Goal: Information Seeking & Learning: Learn about a topic

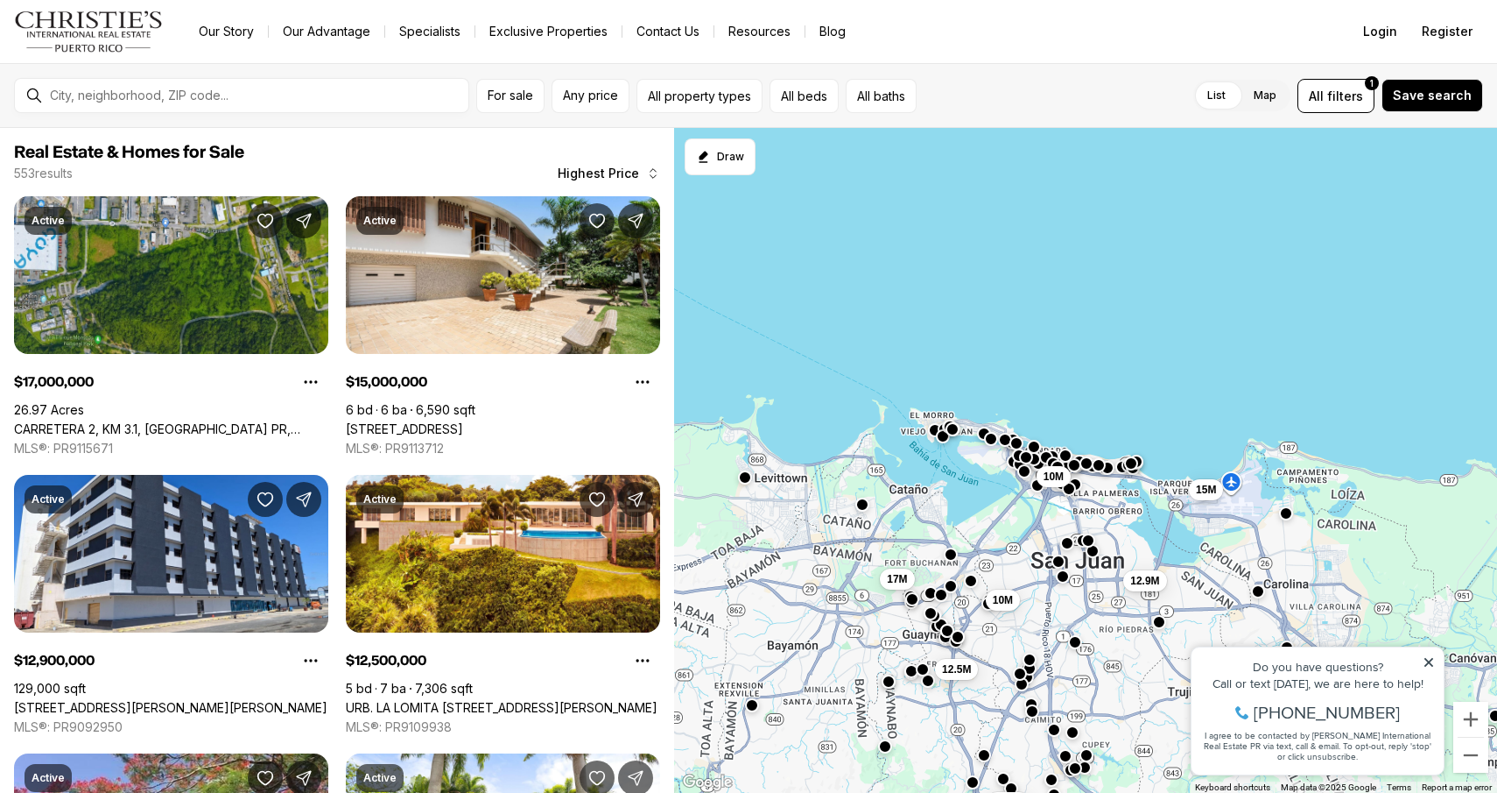
click at [861, 511] on button "button" at bounding box center [863, 504] width 14 height 14
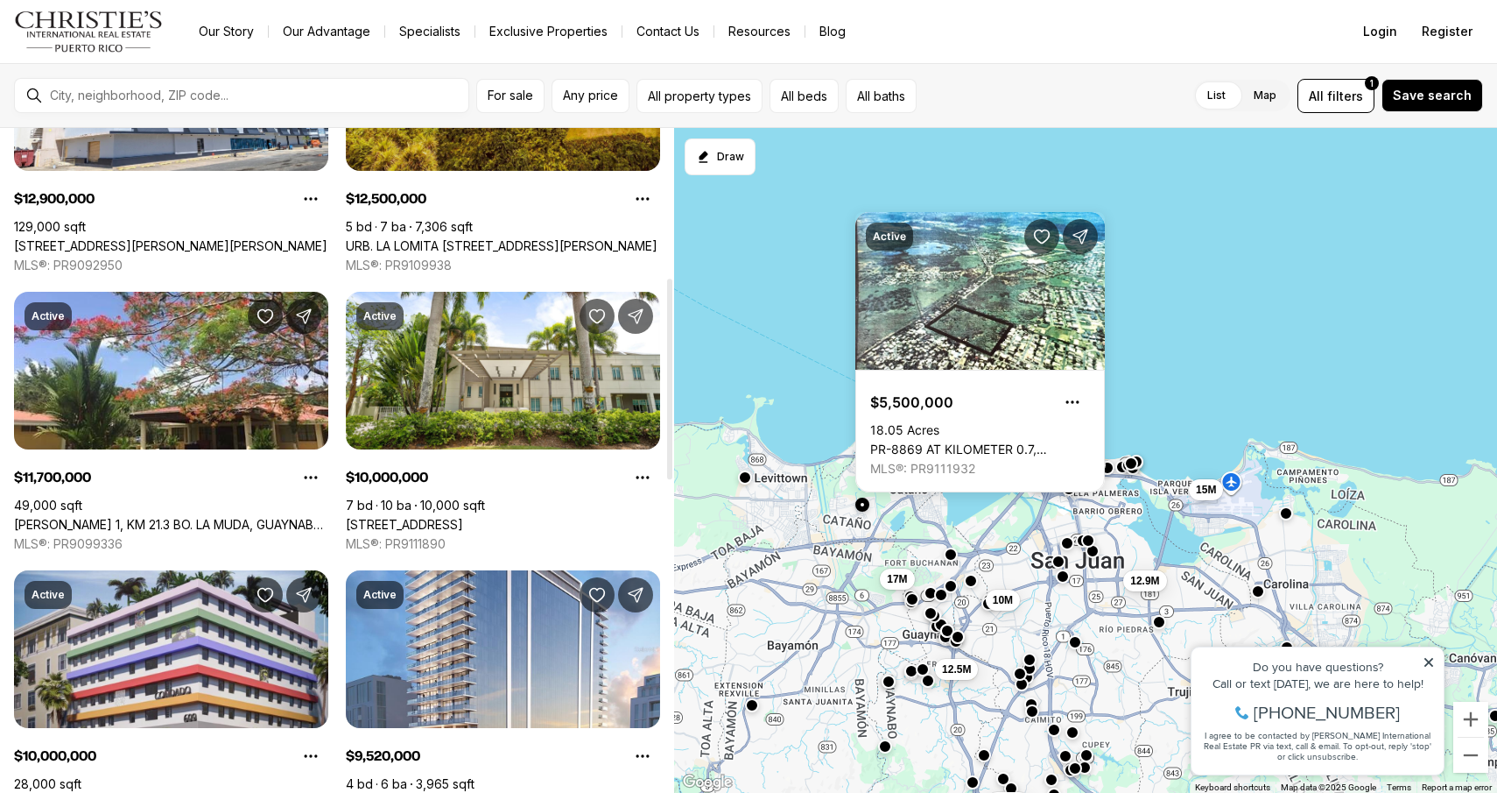
scroll to position [566, 0]
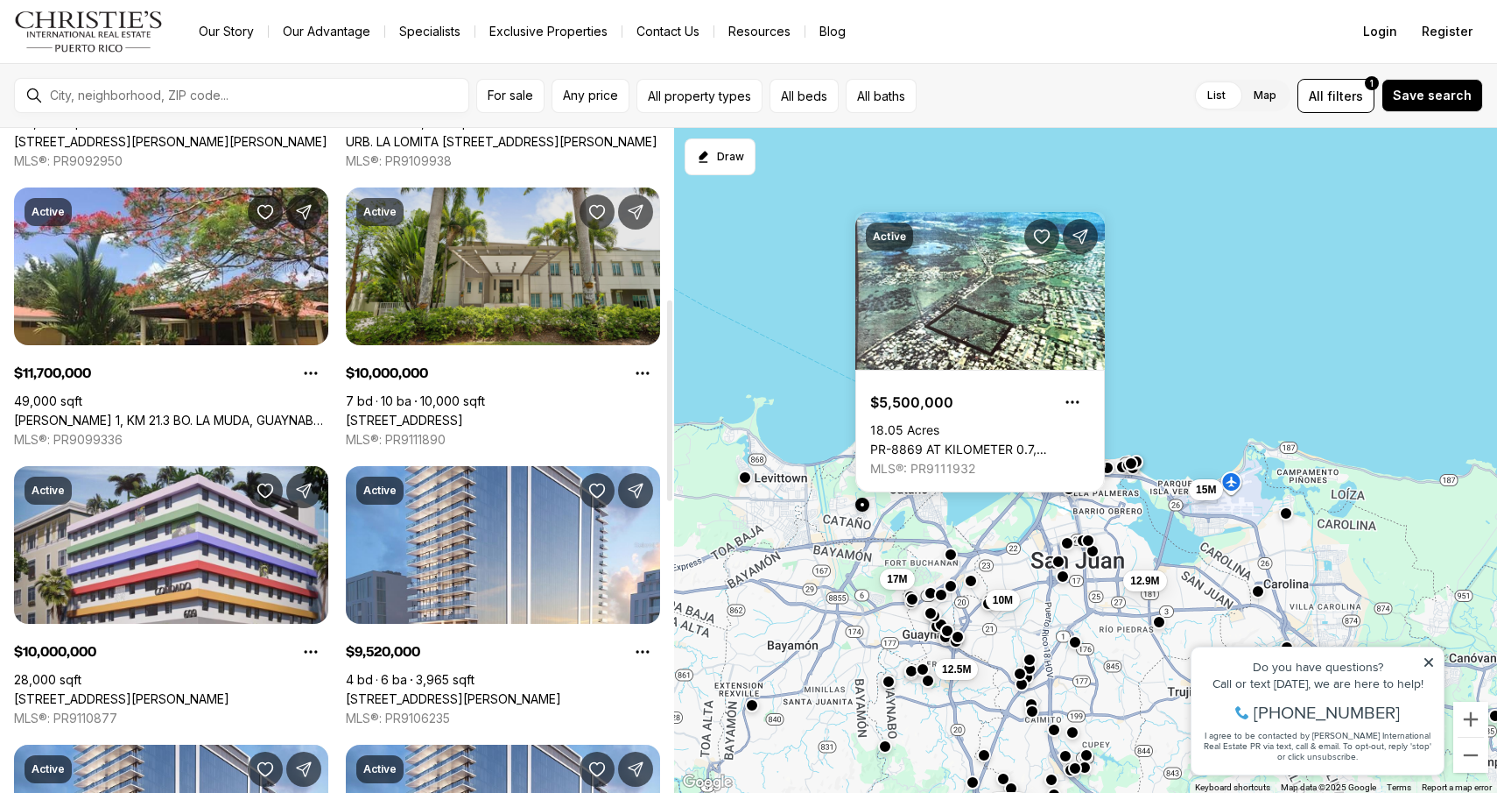
click at [463, 412] on link "9 CASTANA ST, GUAYNABO PR, 00968" at bounding box center [404, 420] width 117 height 16
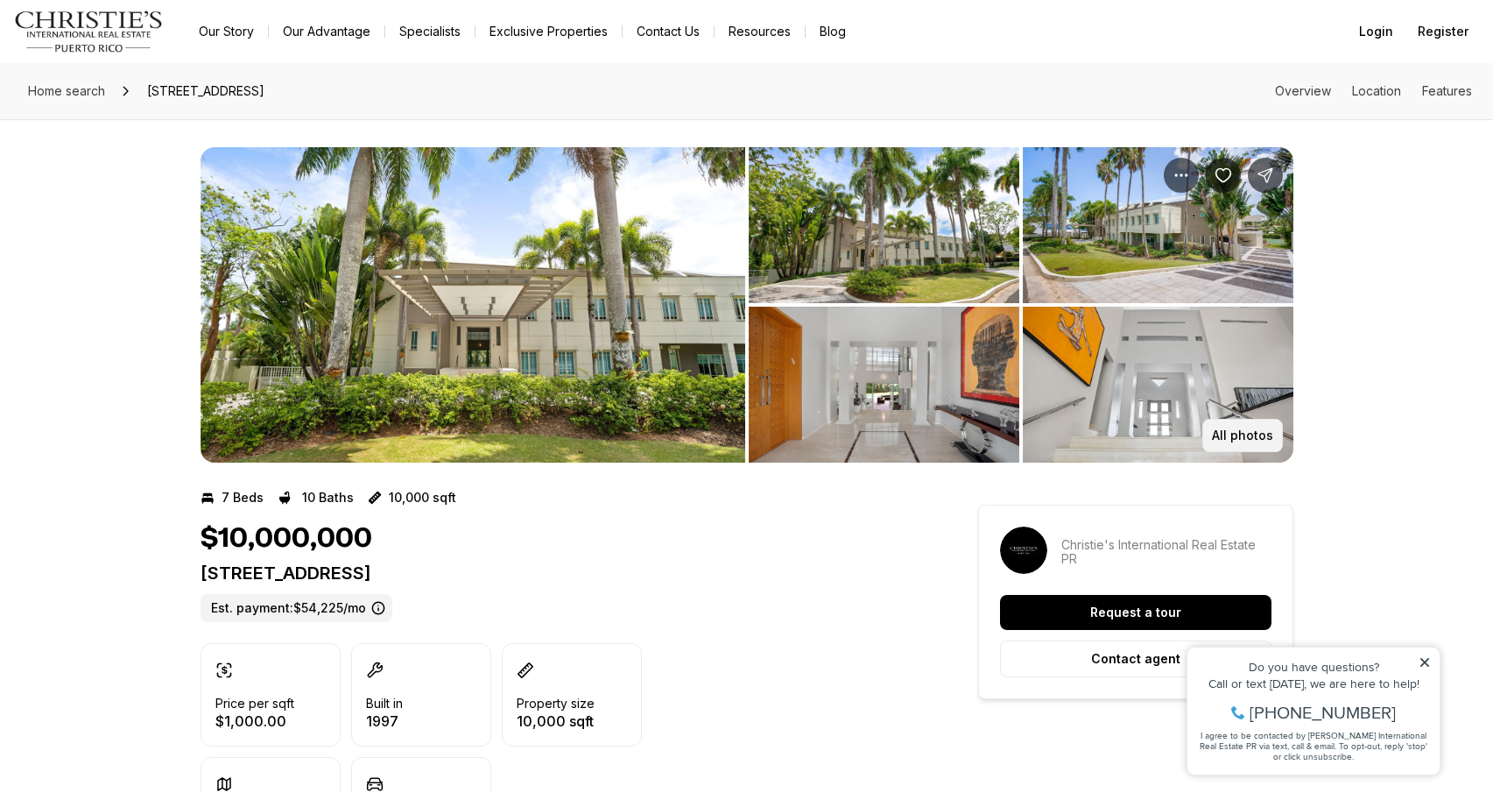
click at [1236, 438] on p "All photos" at bounding box center [1242, 435] width 61 height 14
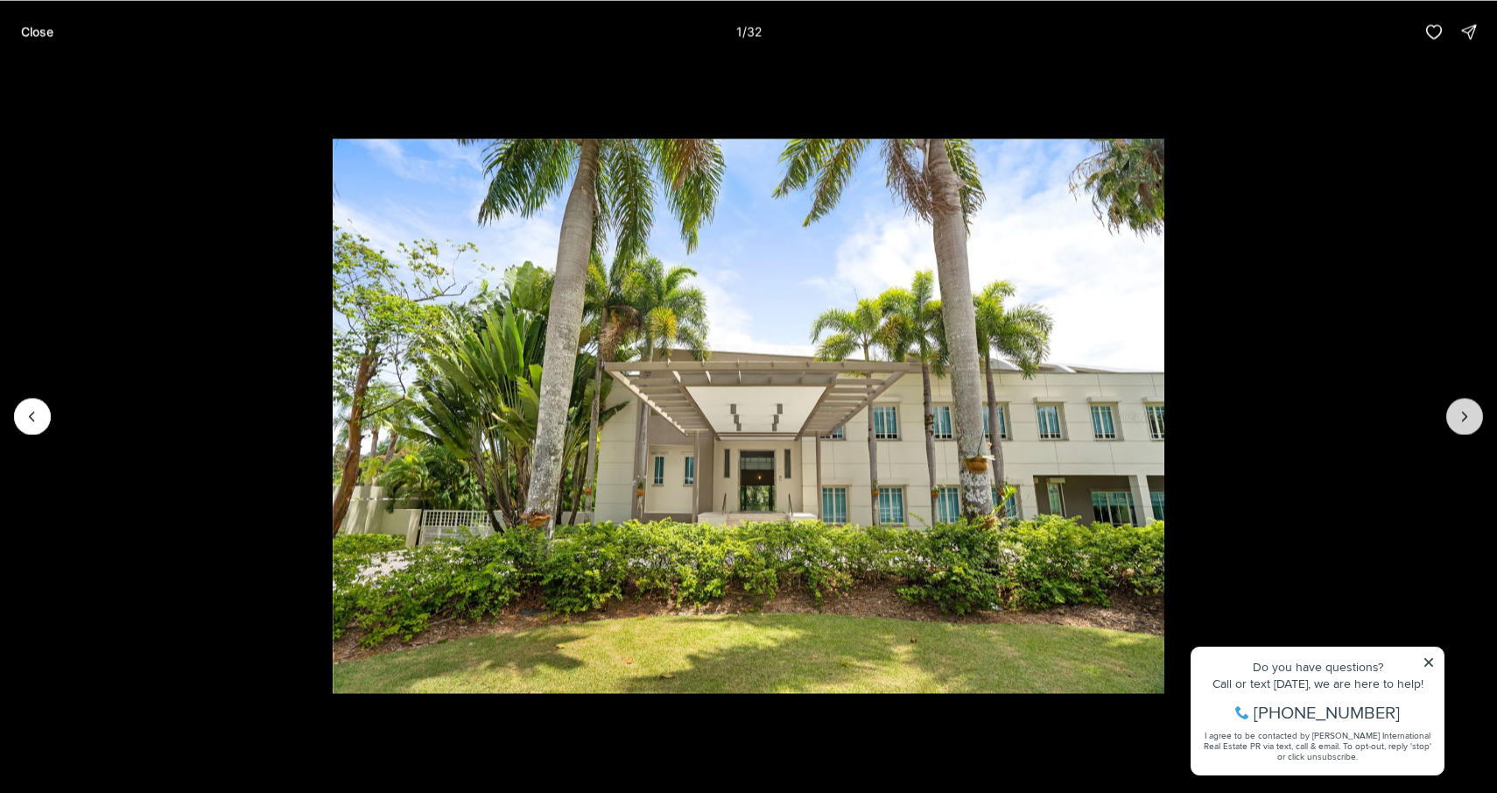
click at [1471, 412] on icon "Next slide" at bounding box center [1465, 416] width 18 height 18
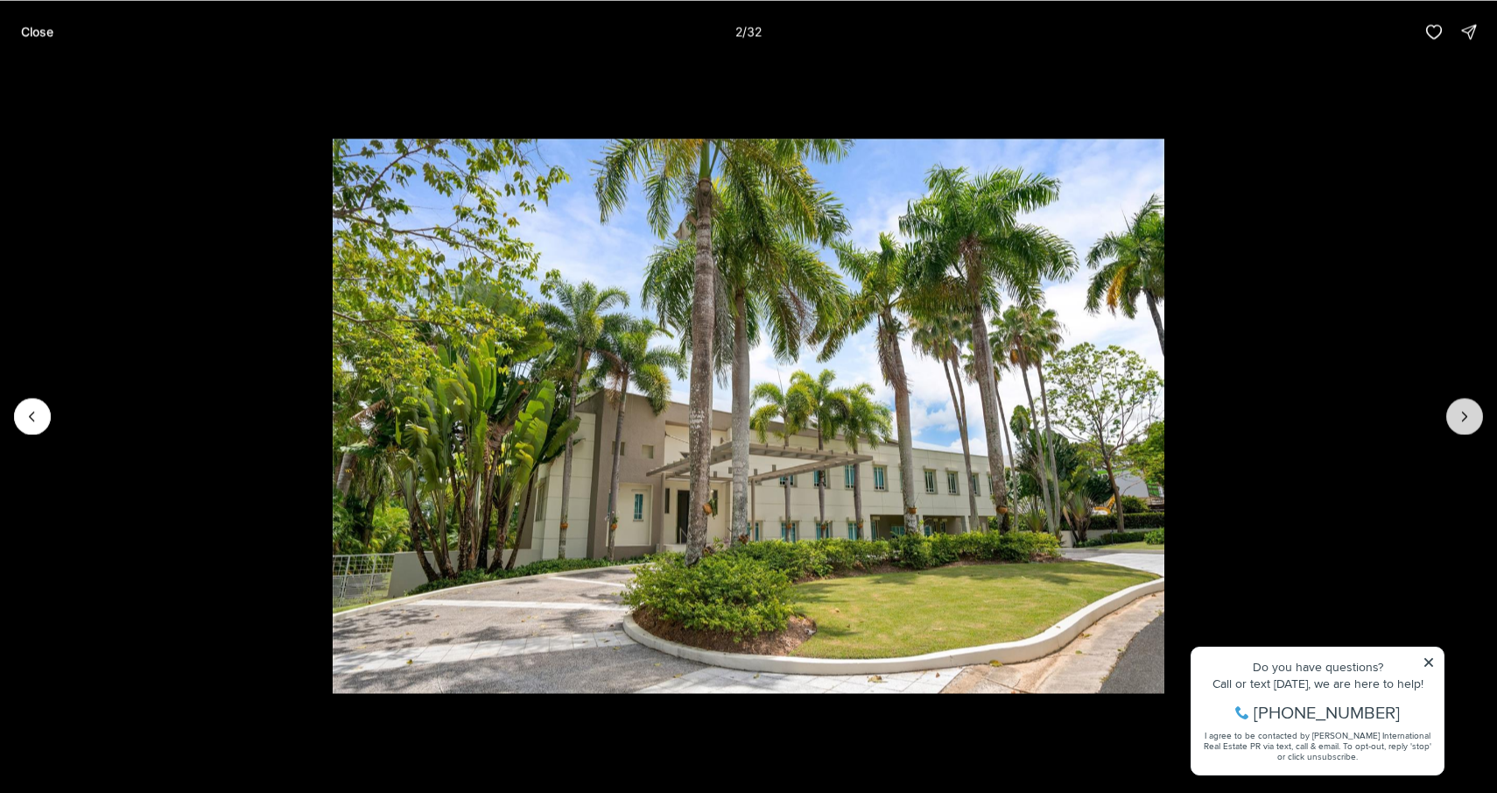
click at [1471, 412] on icon "Next slide" at bounding box center [1465, 416] width 18 height 18
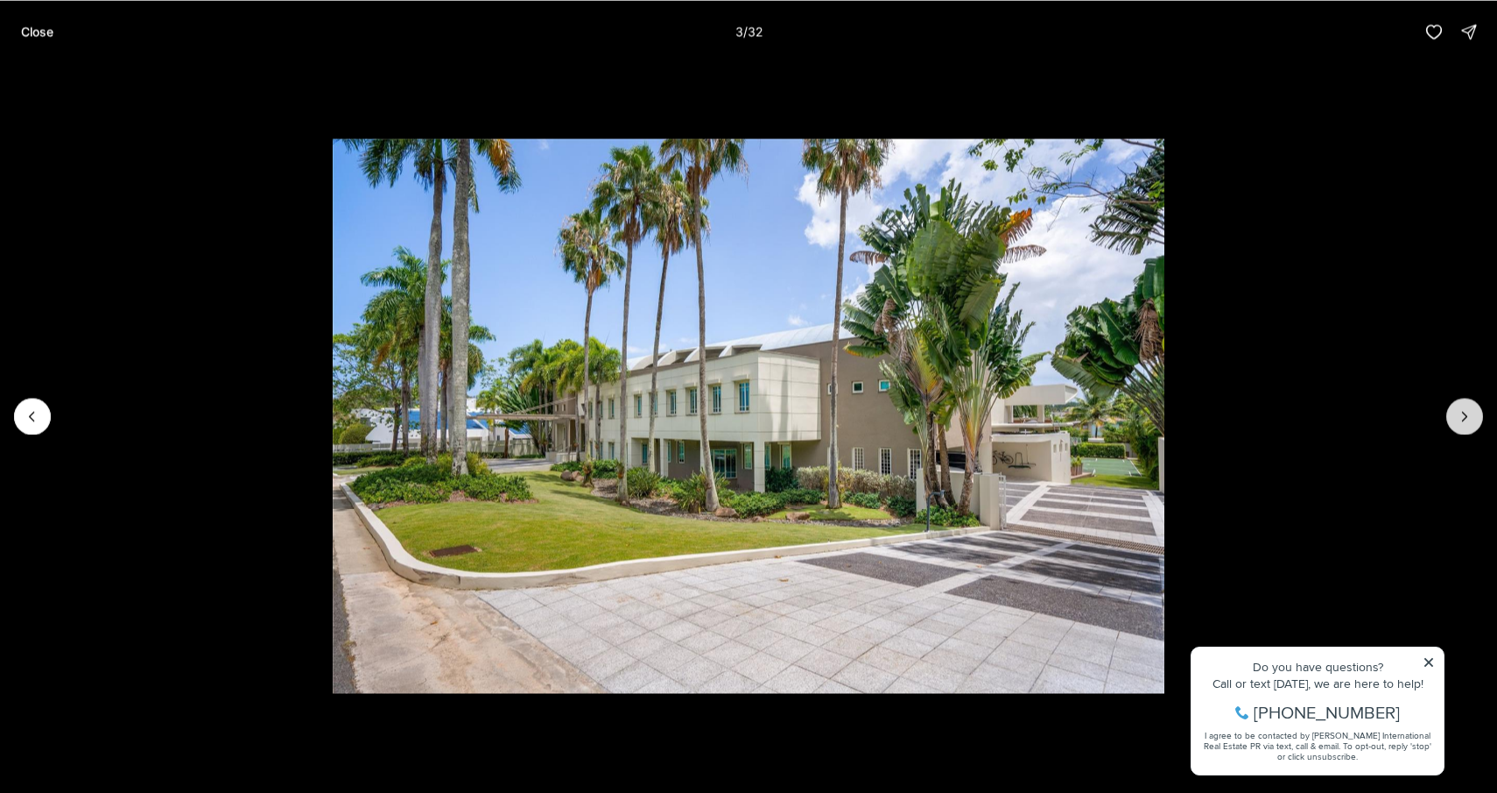
click at [1472, 412] on icon "Next slide" at bounding box center [1465, 416] width 18 height 18
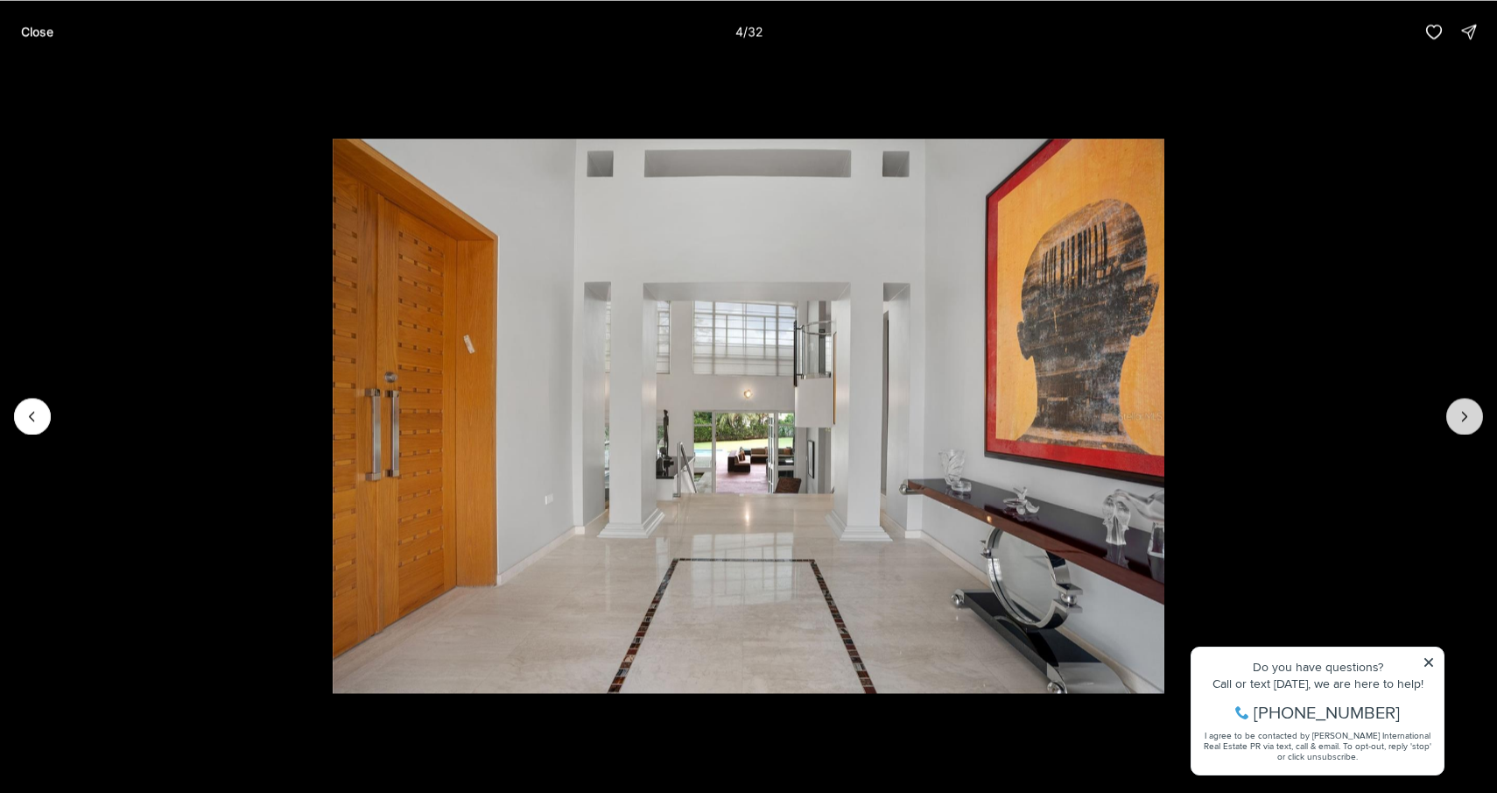
click at [1472, 411] on icon "Next slide" at bounding box center [1465, 416] width 18 height 18
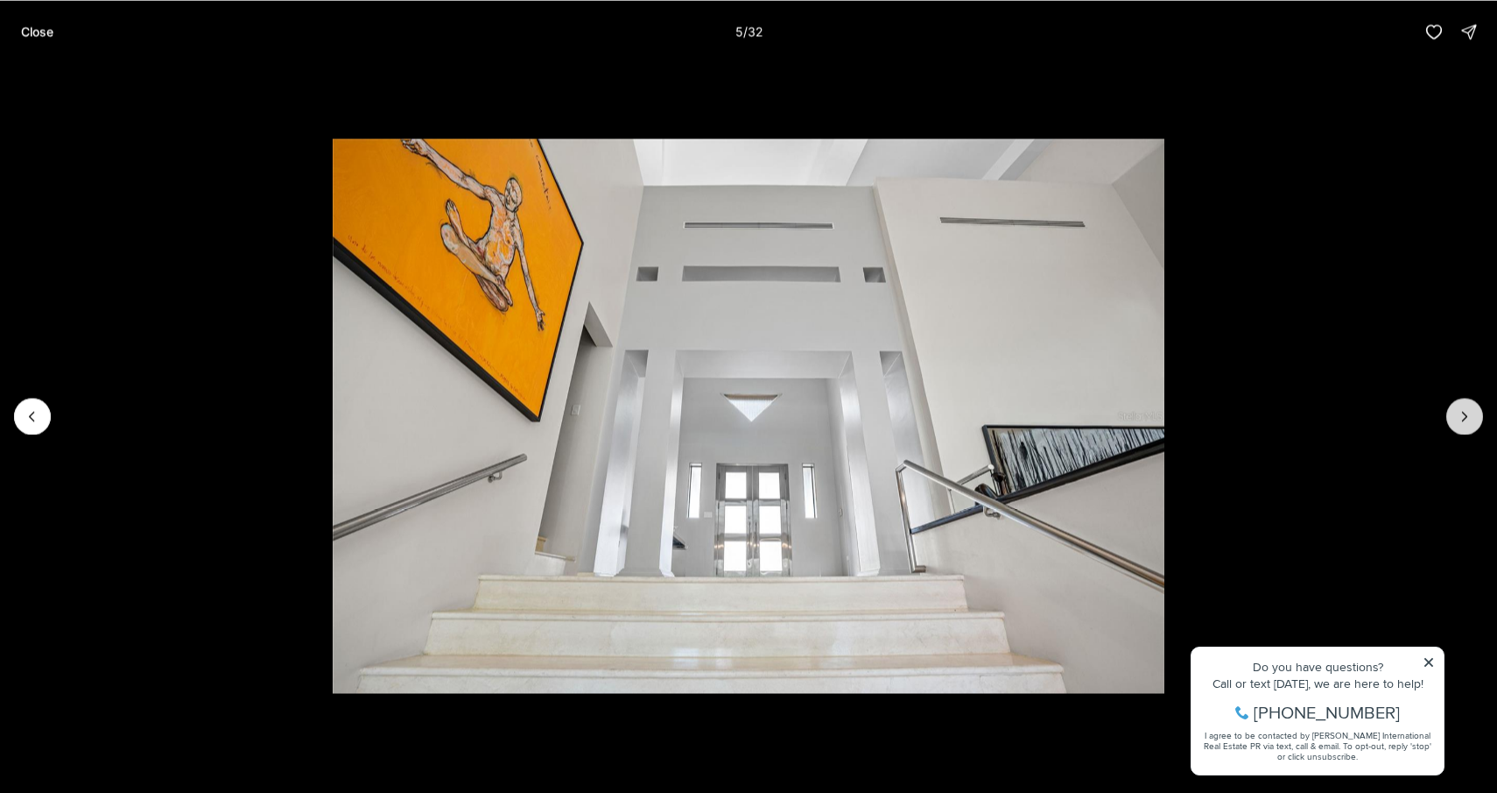
click at [1472, 411] on icon "Next slide" at bounding box center [1465, 416] width 18 height 18
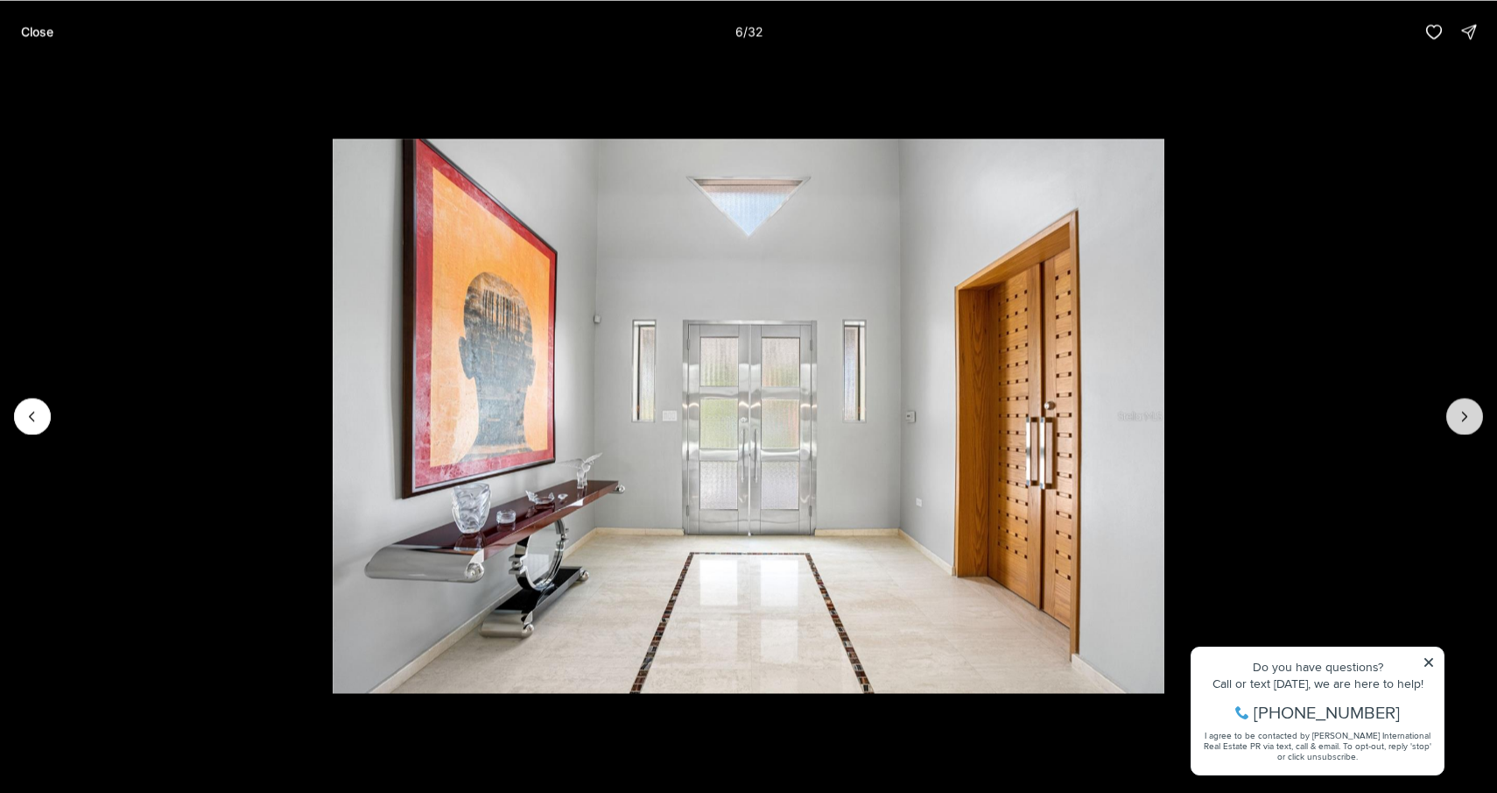
click at [1472, 411] on icon "Next slide" at bounding box center [1465, 416] width 18 height 18
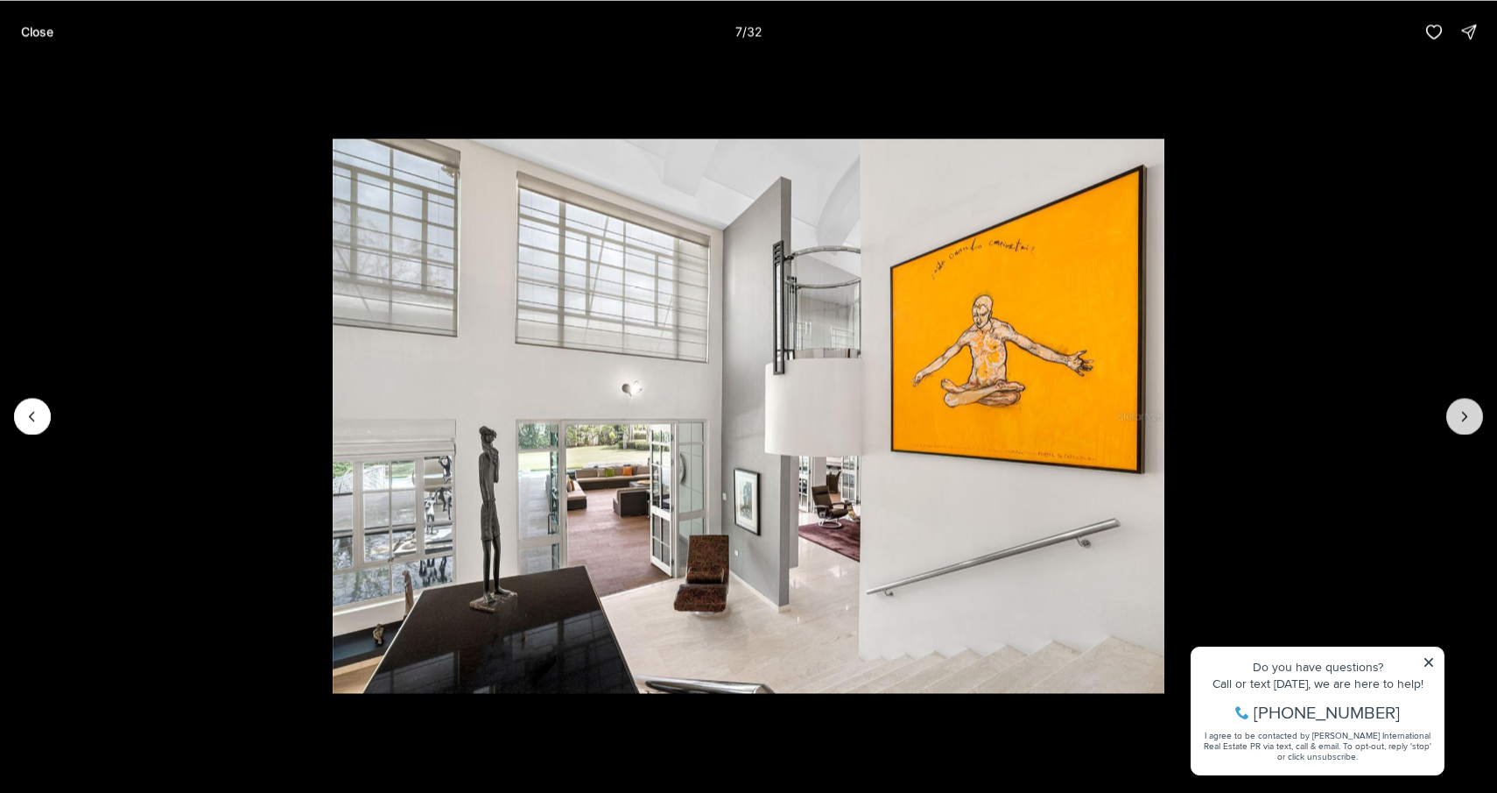
click at [1472, 411] on icon "Next slide" at bounding box center [1465, 416] width 18 height 18
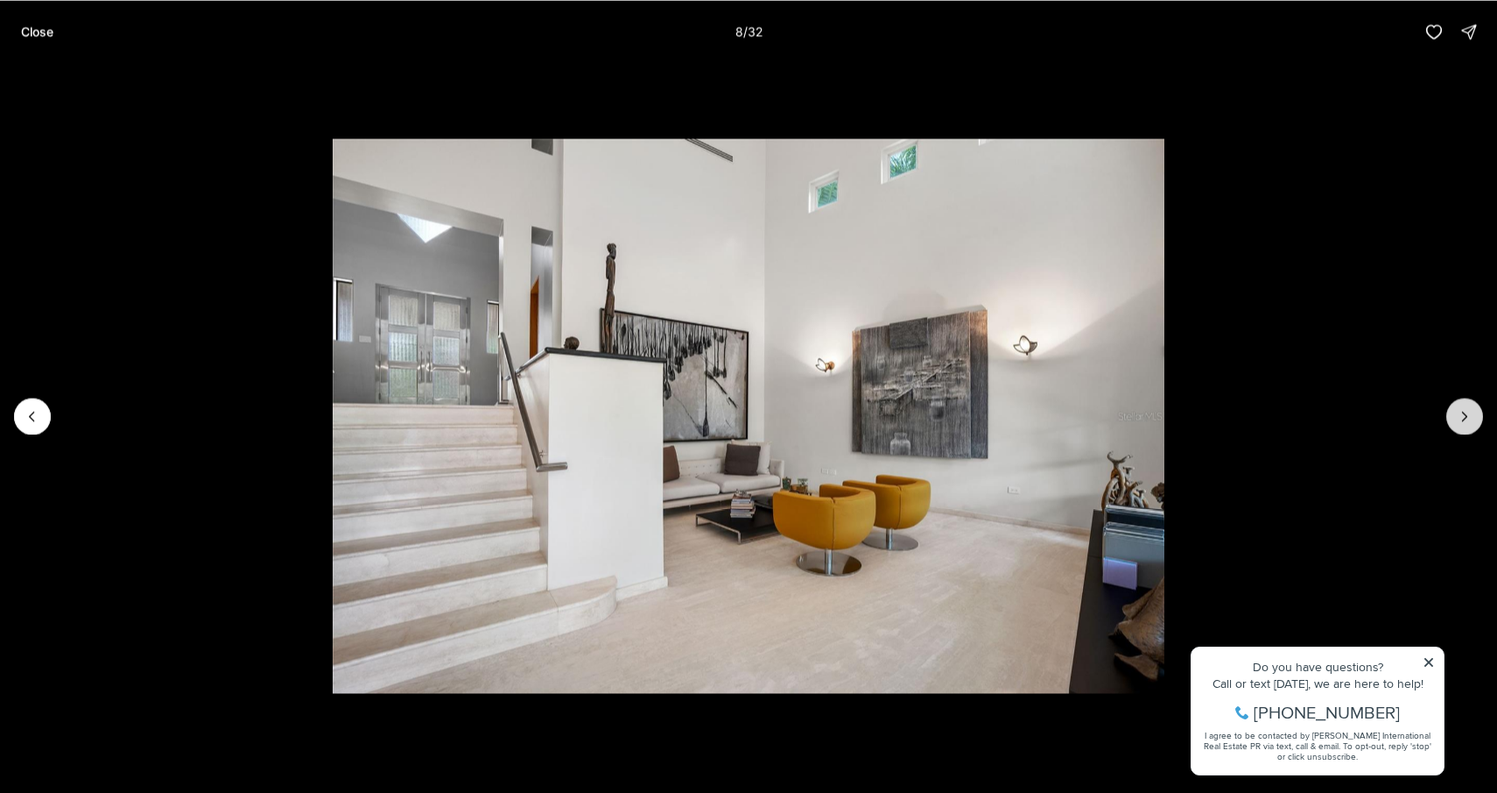
click at [1472, 411] on icon "Next slide" at bounding box center [1465, 416] width 18 height 18
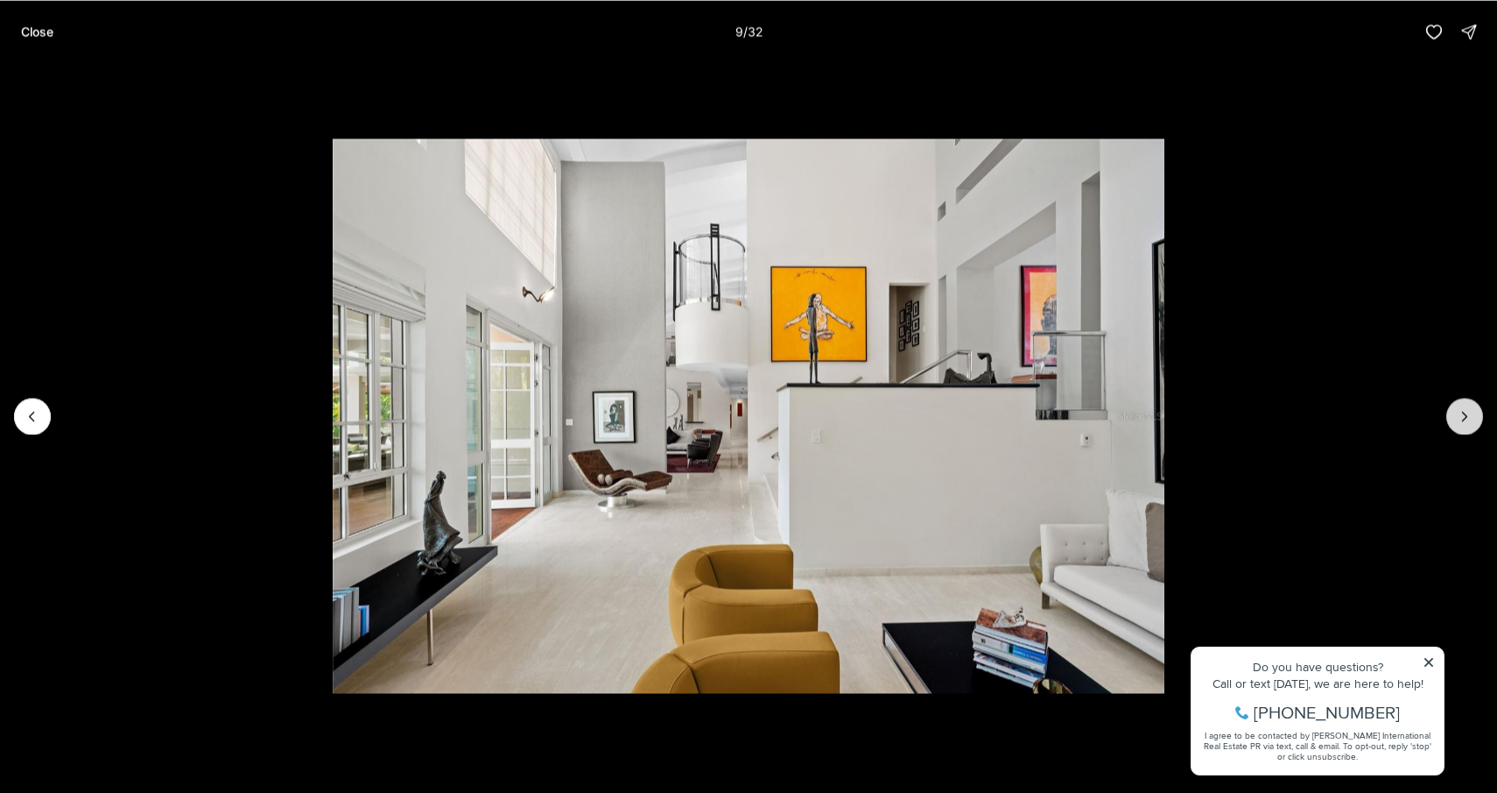
click at [1472, 410] on icon "Next slide" at bounding box center [1465, 416] width 18 height 18
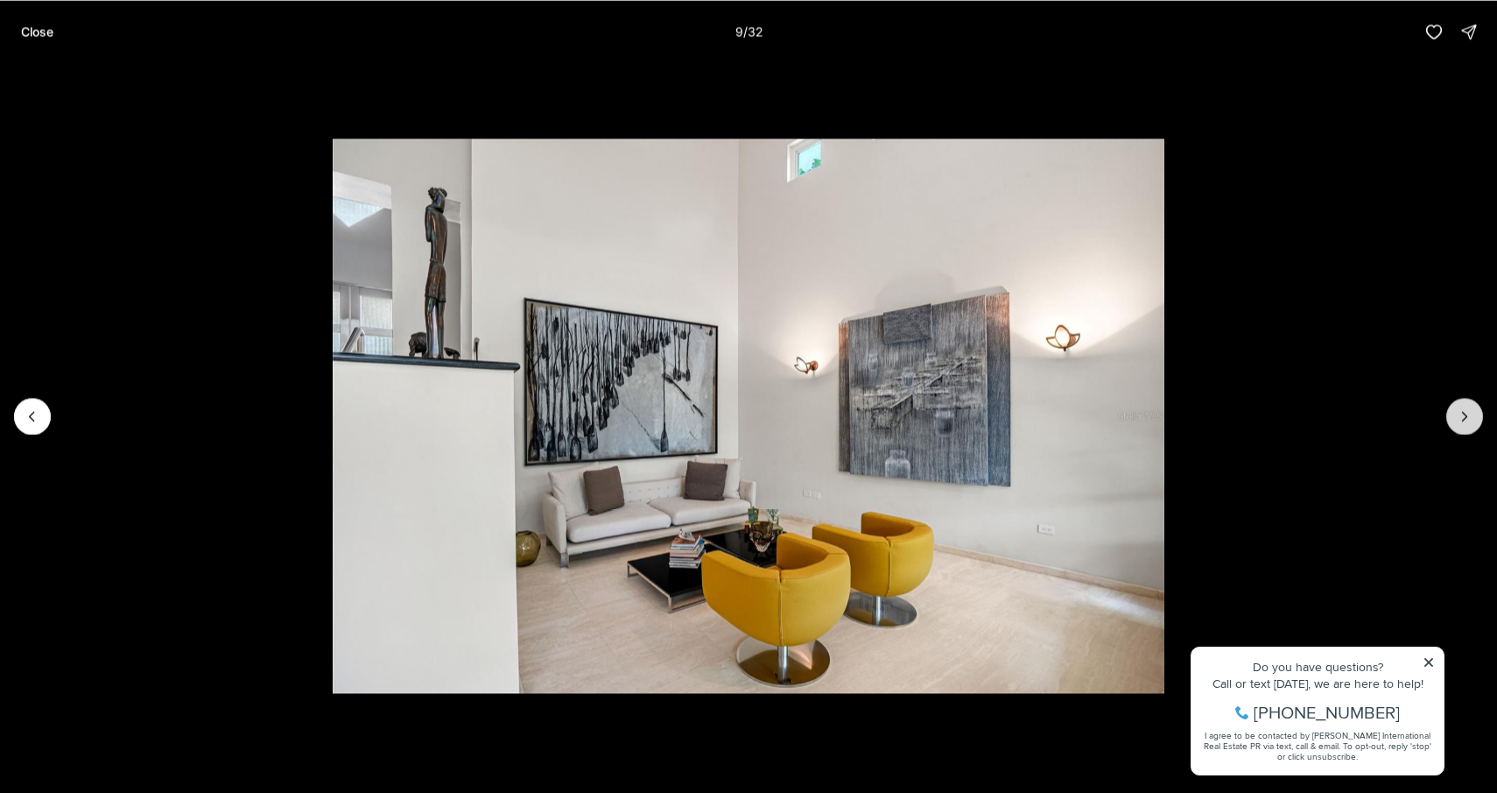
click at [1472, 410] on icon "Next slide" at bounding box center [1465, 416] width 18 height 18
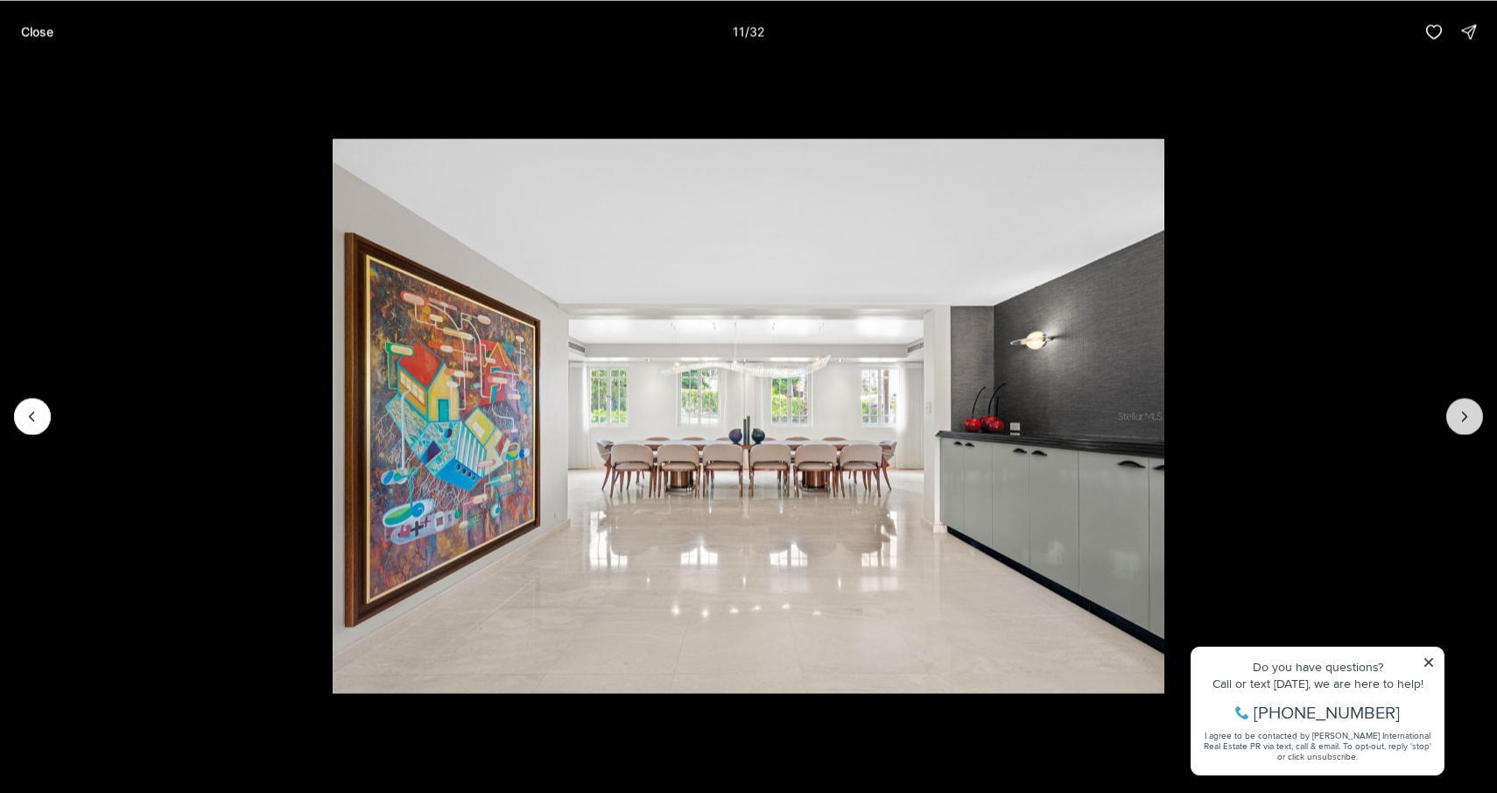
click at [1472, 410] on icon "Next slide" at bounding box center [1465, 416] width 18 height 18
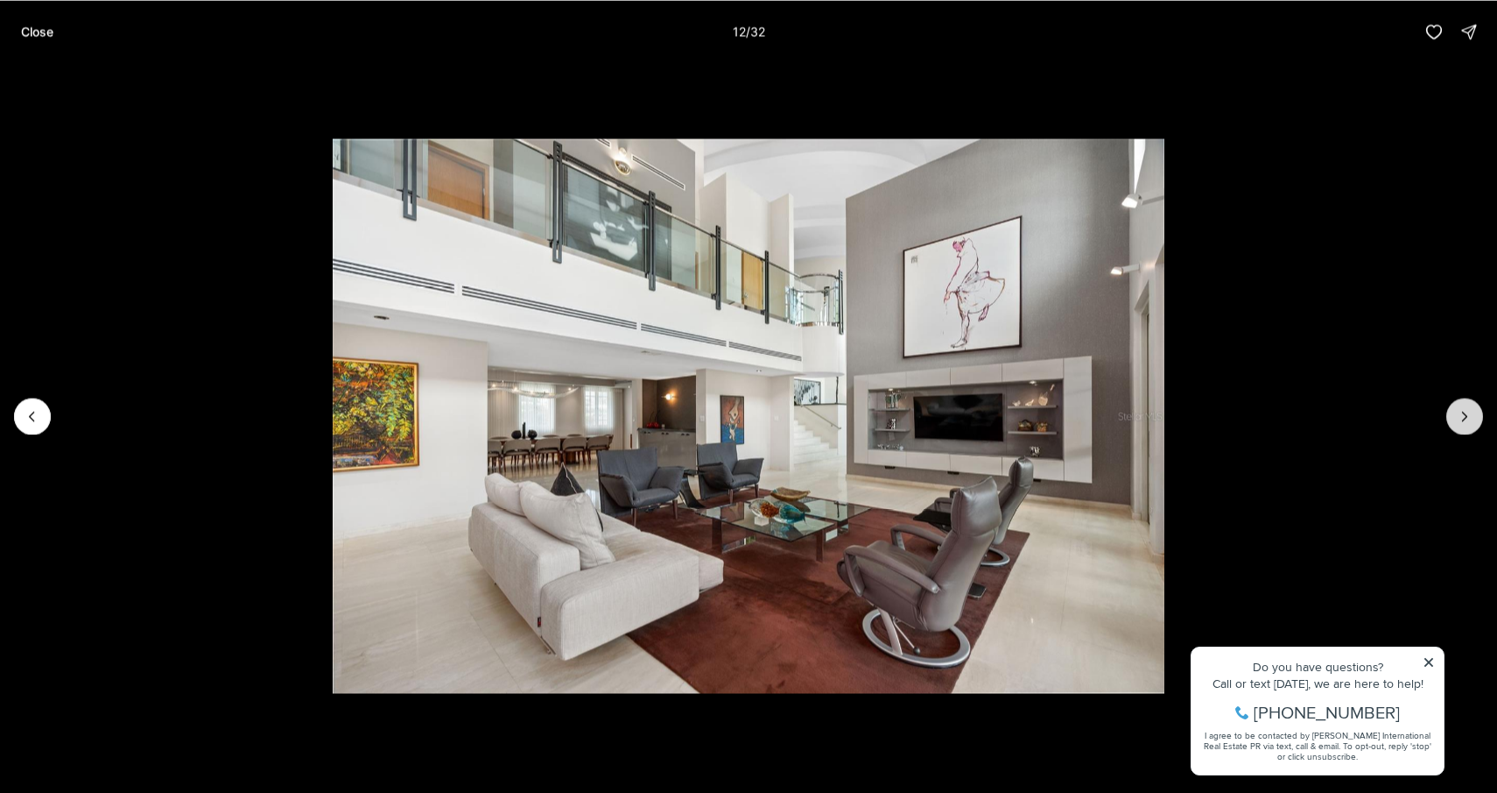
click at [1472, 410] on icon "Next slide" at bounding box center [1465, 416] width 18 height 18
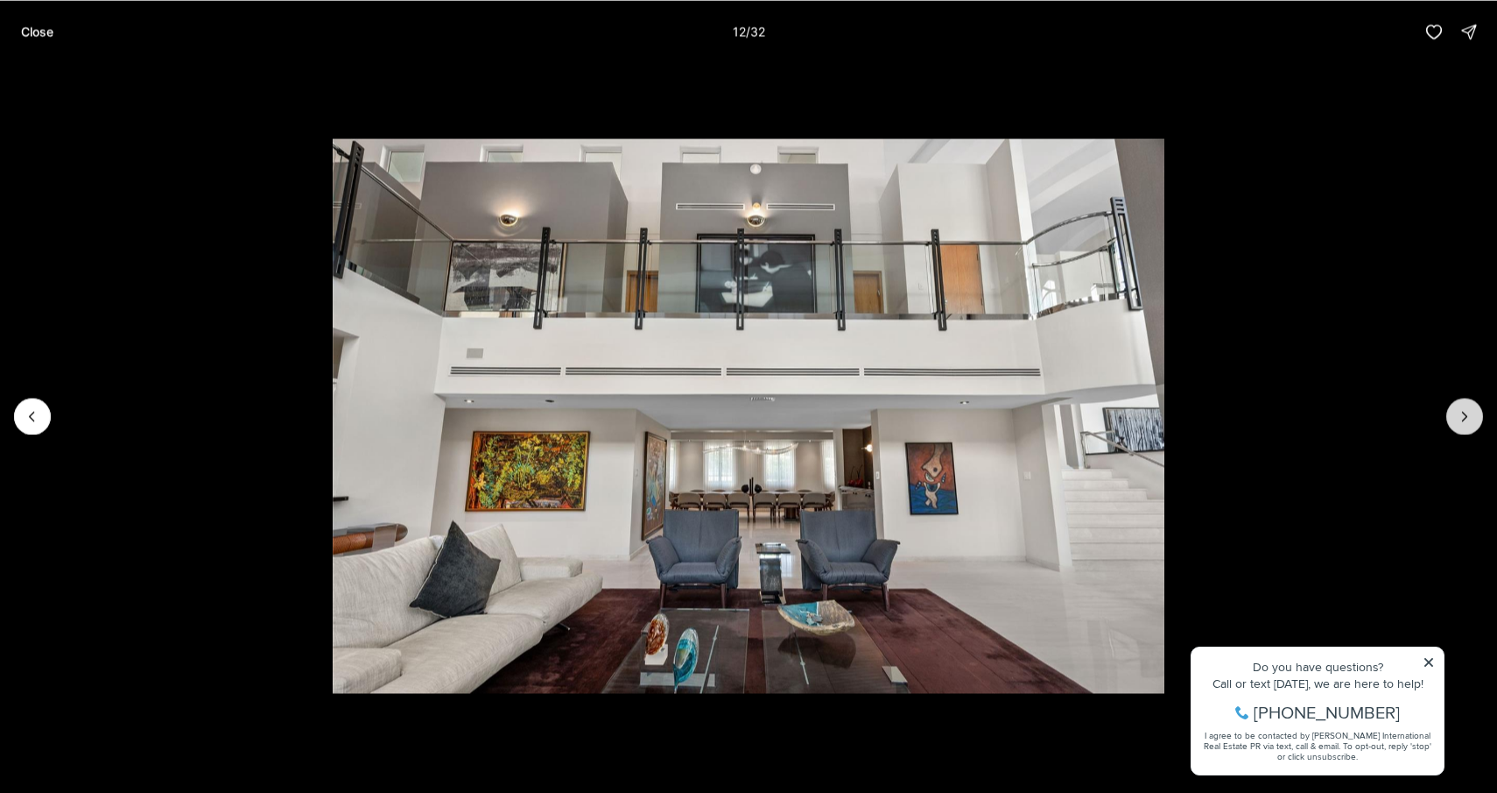
click at [1472, 410] on icon "Next slide" at bounding box center [1465, 416] width 18 height 18
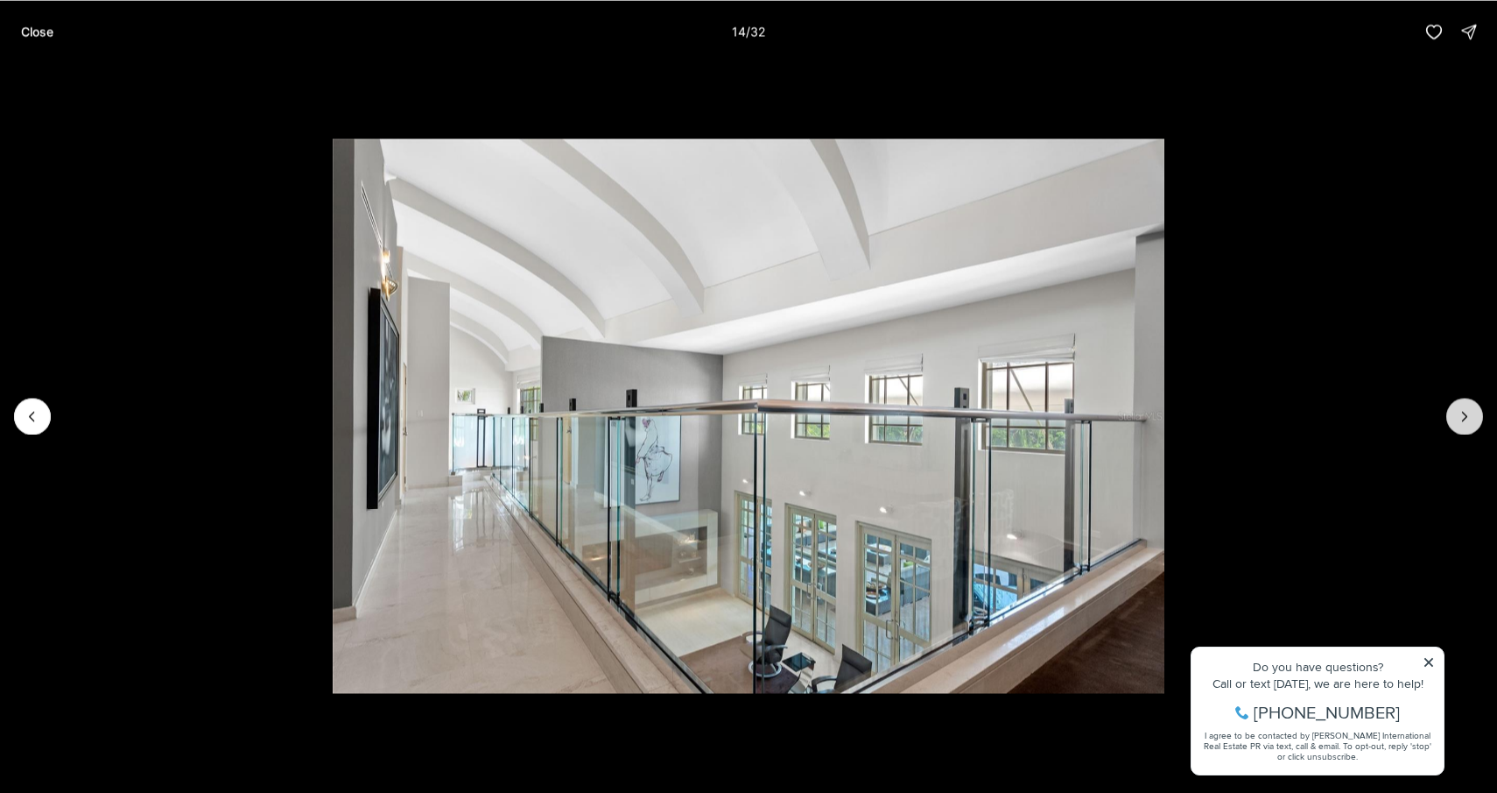
click at [1472, 410] on icon "Next slide" at bounding box center [1465, 416] width 18 height 18
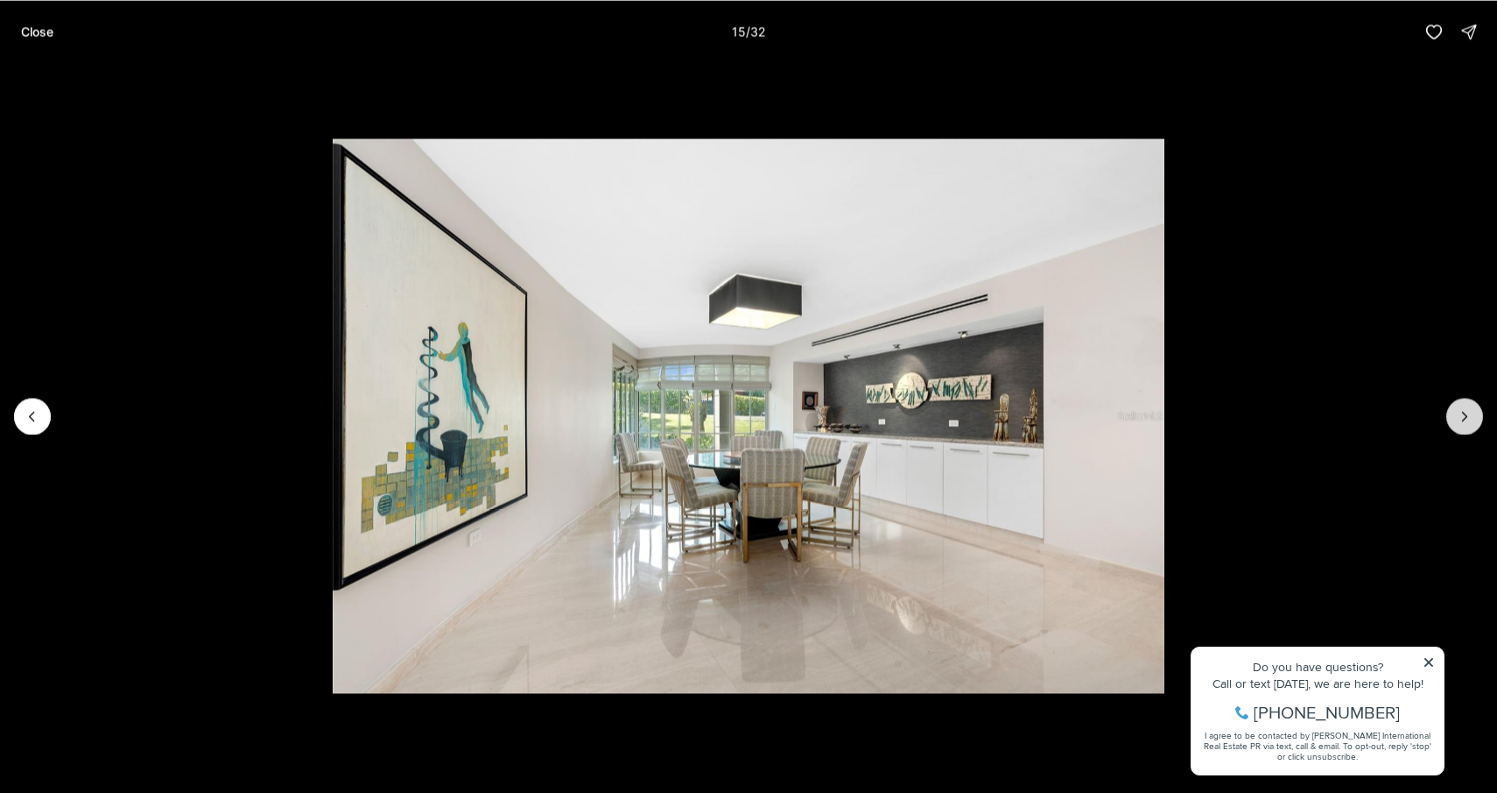
click at [1472, 410] on icon "Next slide" at bounding box center [1465, 416] width 18 height 18
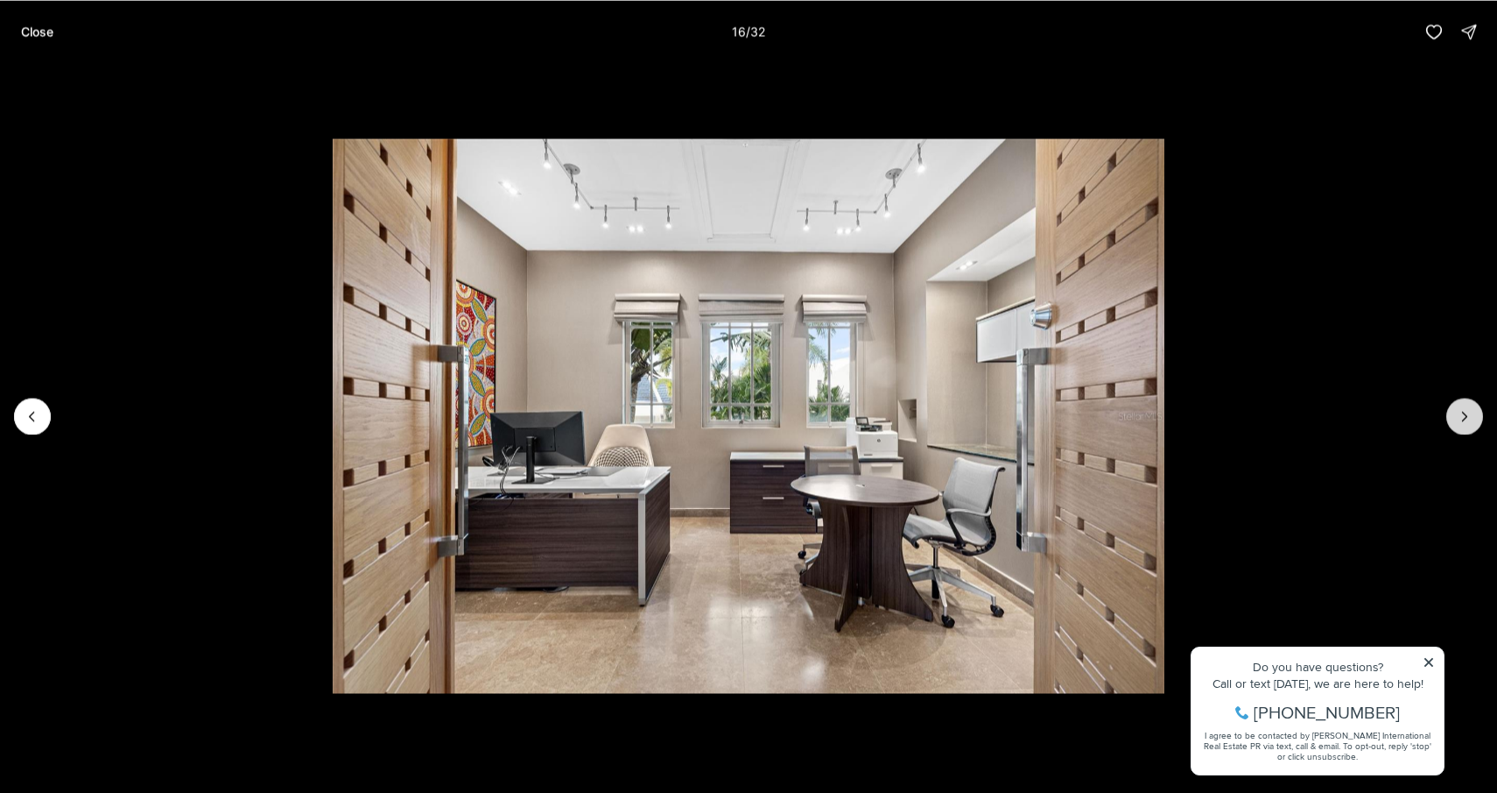
click at [1472, 409] on icon "Next slide" at bounding box center [1465, 416] width 18 height 18
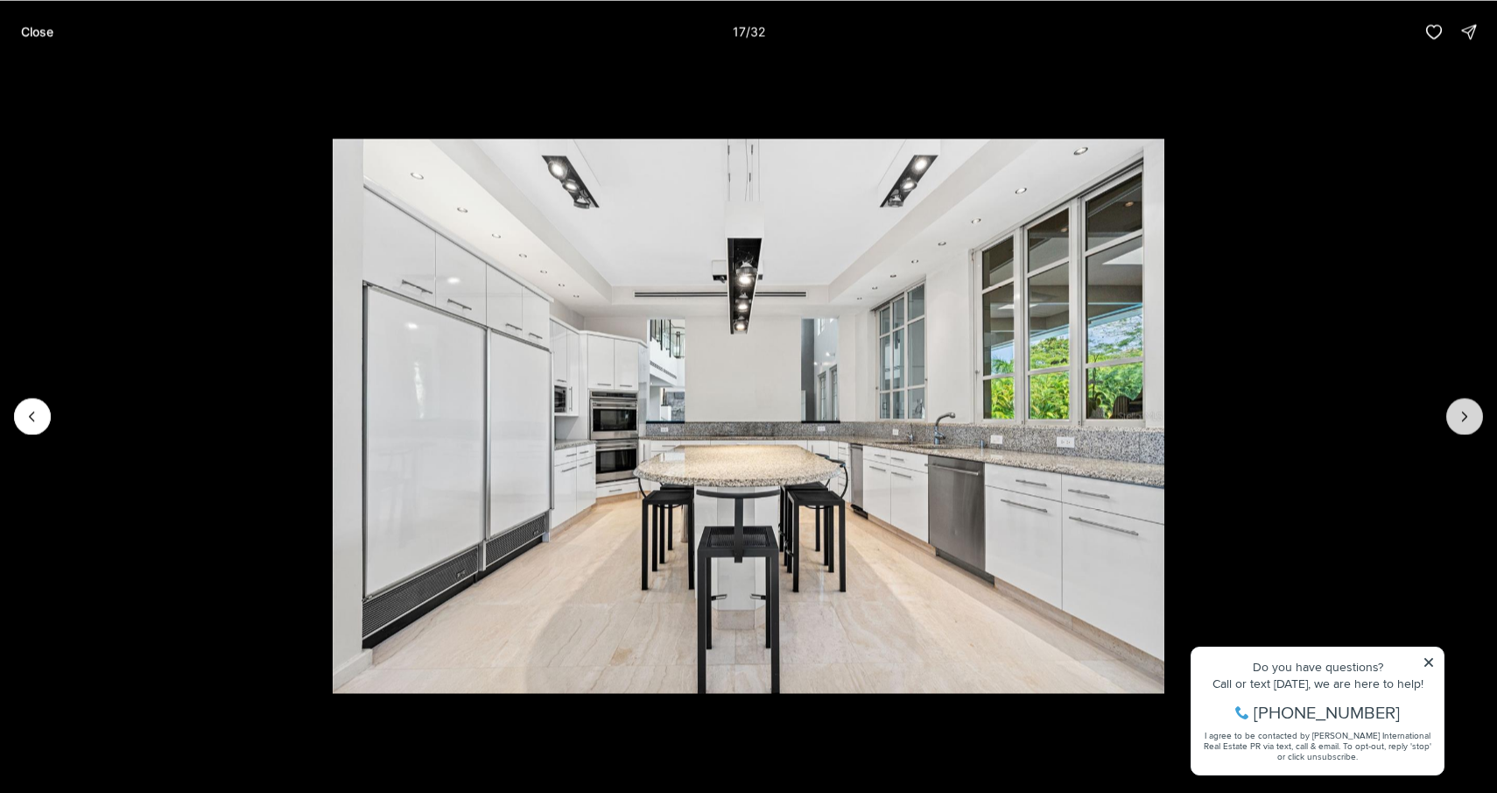
click at [1472, 409] on icon "Next slide" at bounding box center [1465, 416] width 18 height 18
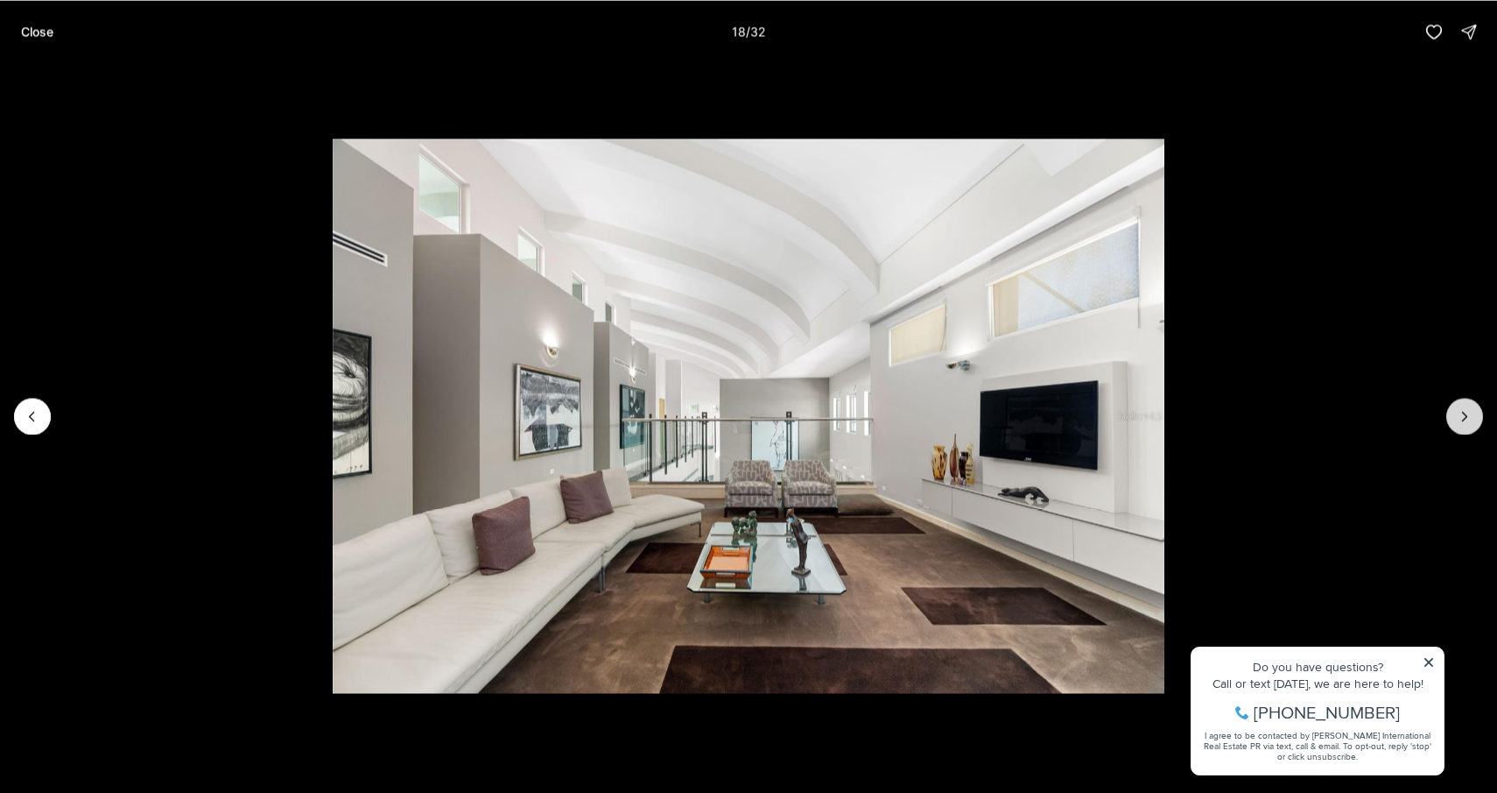
click at [1472, 409] on icon "Next slide" at bounding box center [1465, 416] width 18 height 18
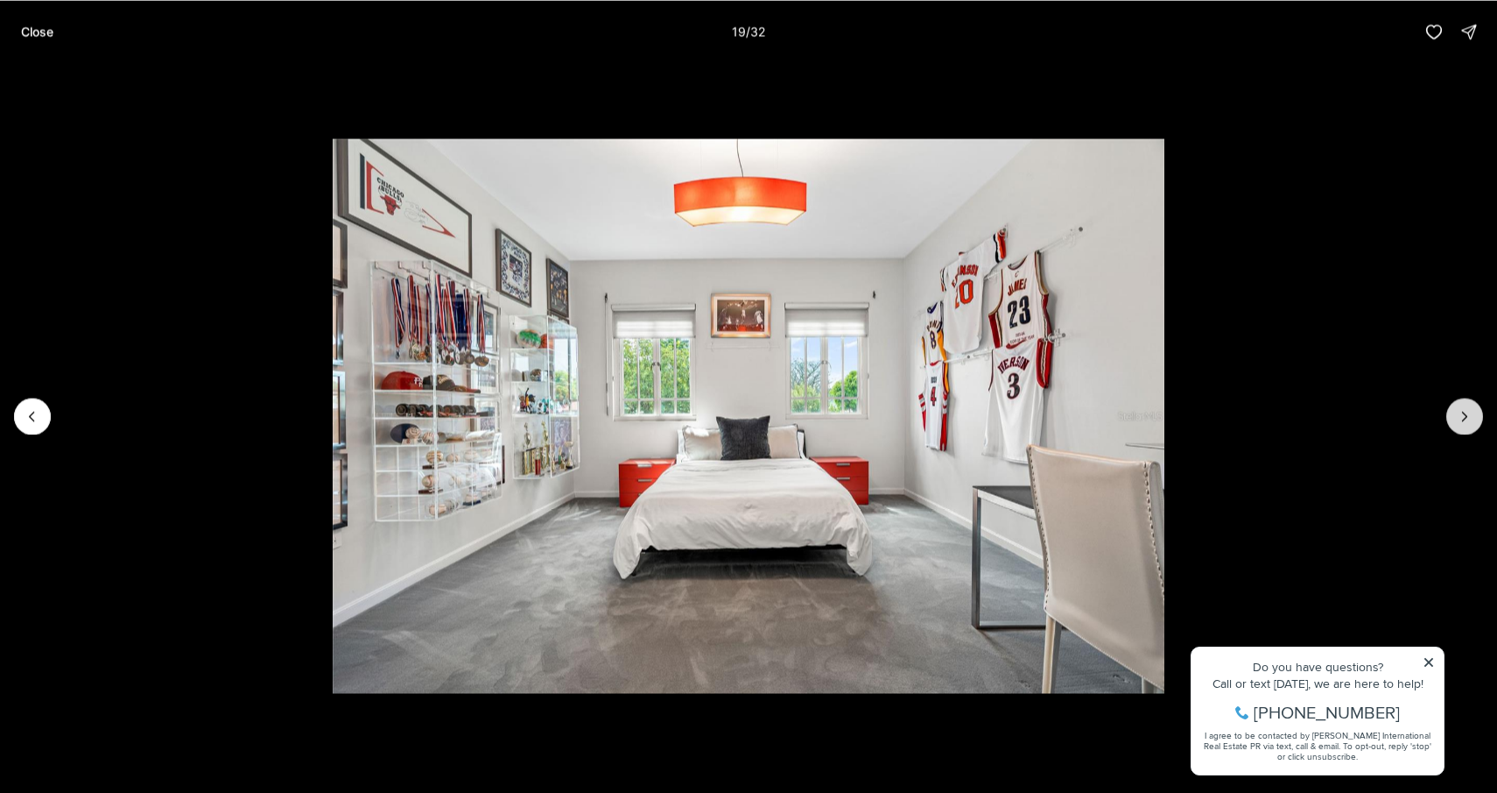
click at [1471, 406] on button "Next slide" at bounding box center [1465, 416] width 37 height 37
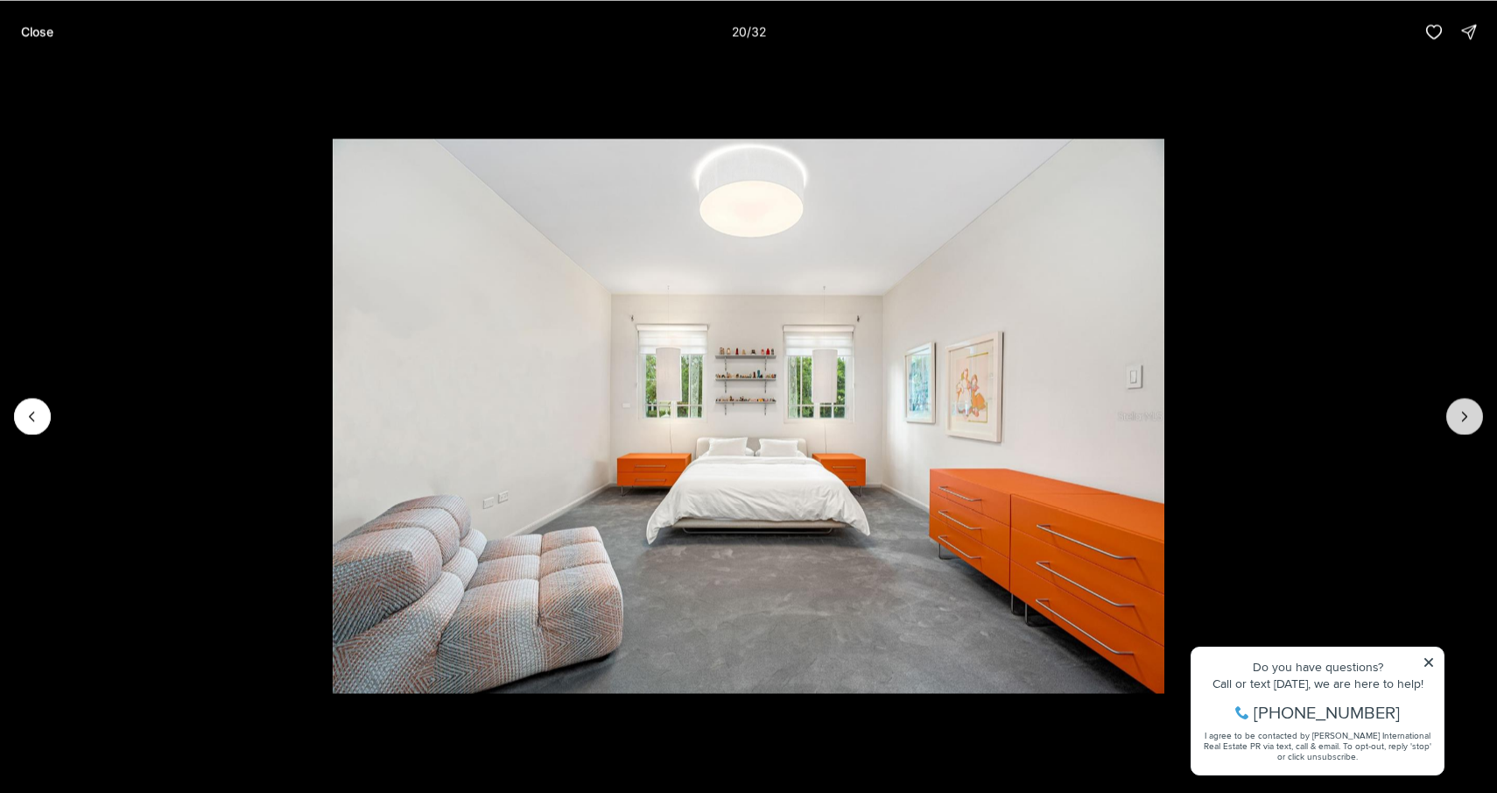
click at [1471, 406] on button "Next slide" at bounding box center [1465, 416] width 37 height 37
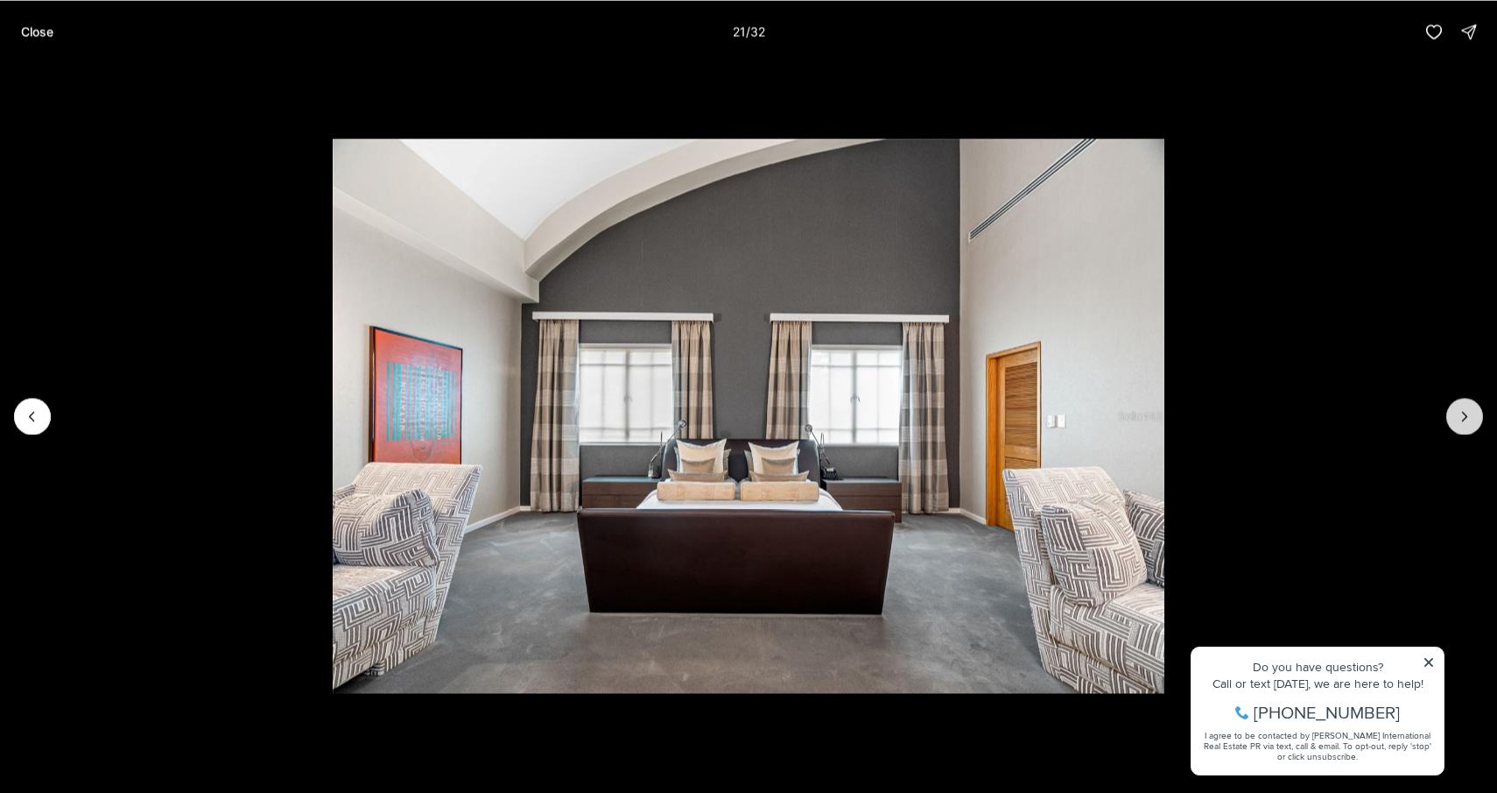
click at [1471, 406] on button "Next slide" at bounding box center [1465, 416] width 37 height 37
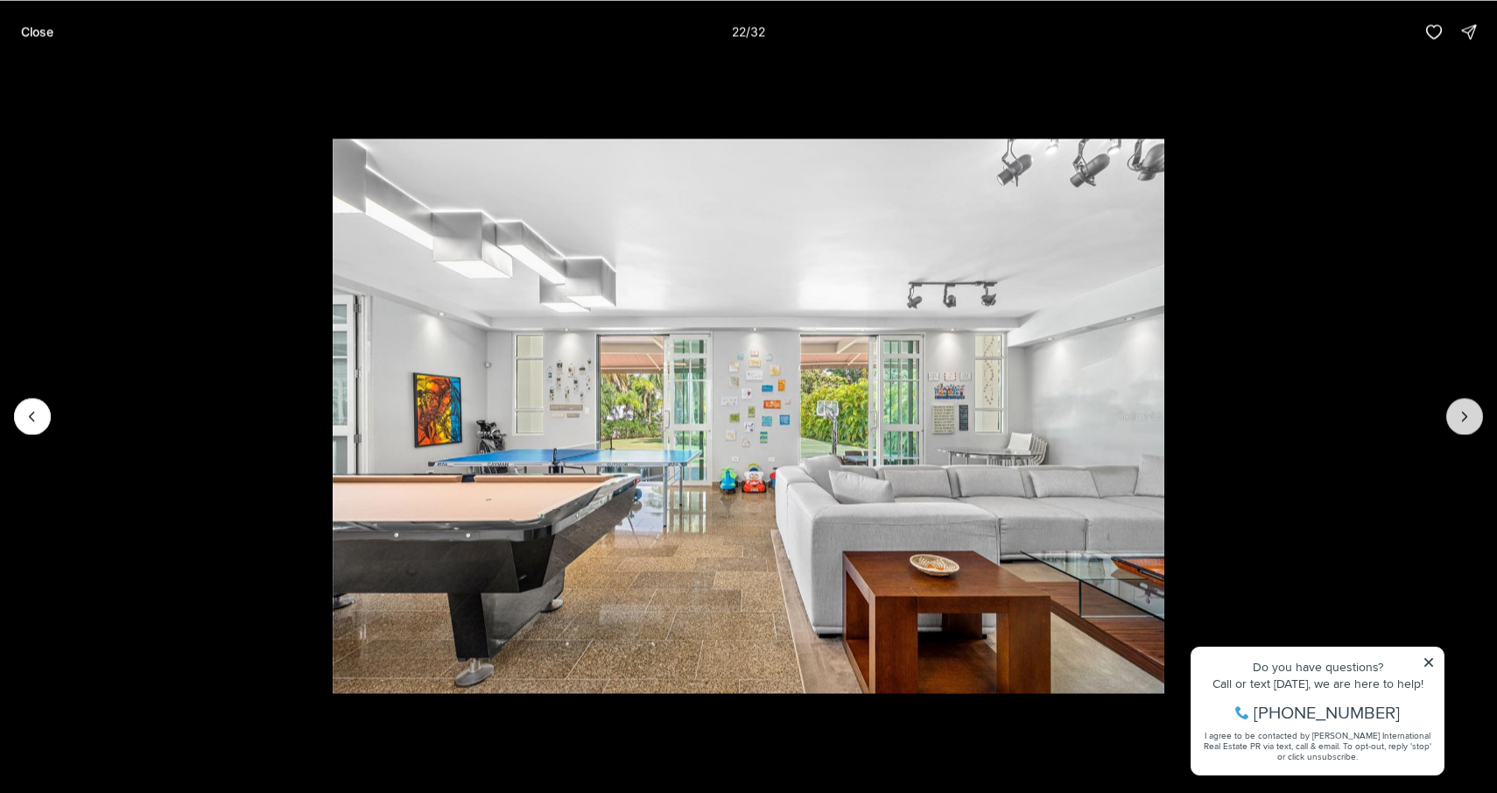
click at [1471, 406] on button "Next slide" at bounding box center [1465, 416] width 37 height 37
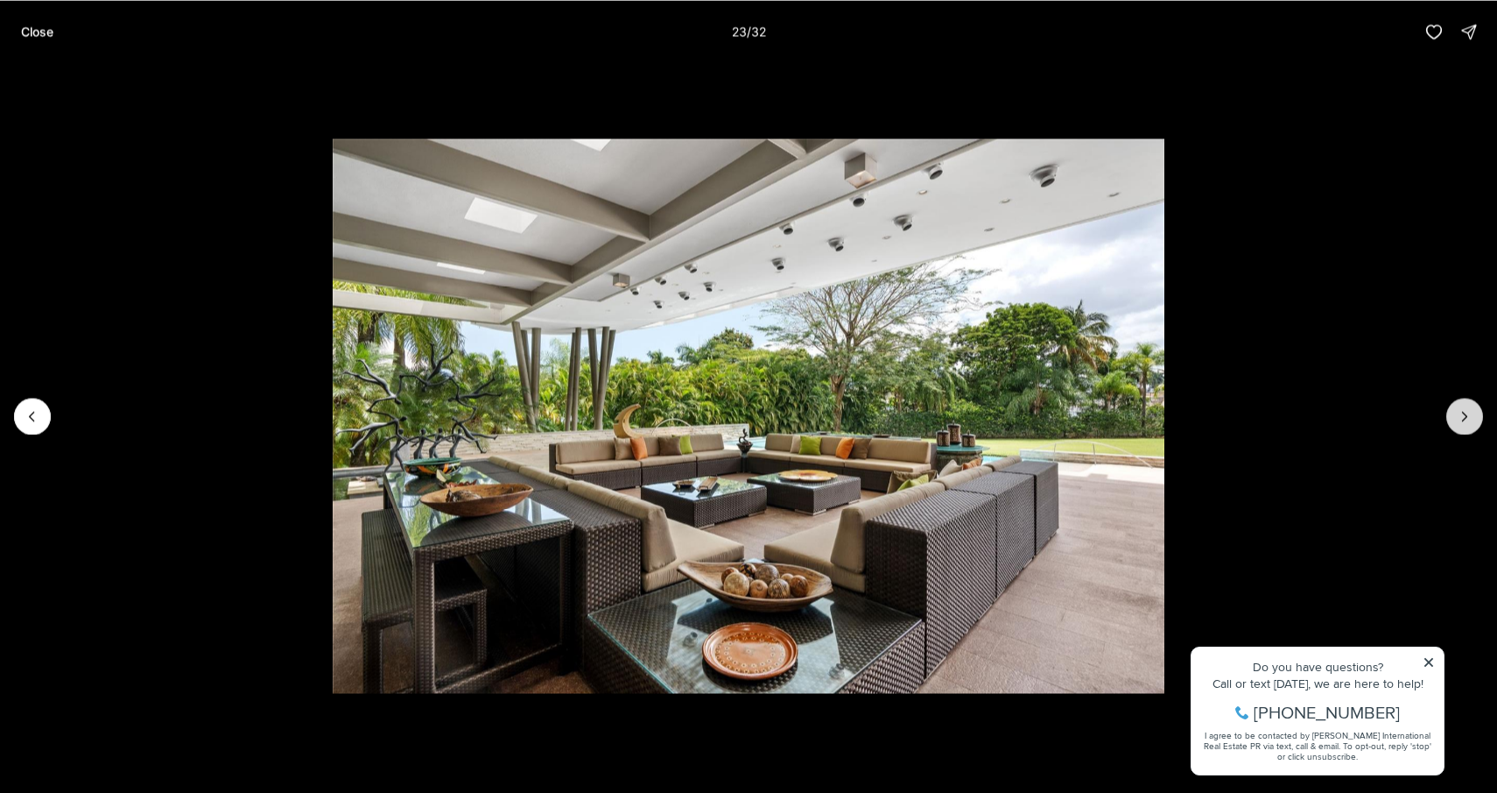
click at [1471, 406] on button "Next slide" at bounding box center [1465, 416] width 37 height 37
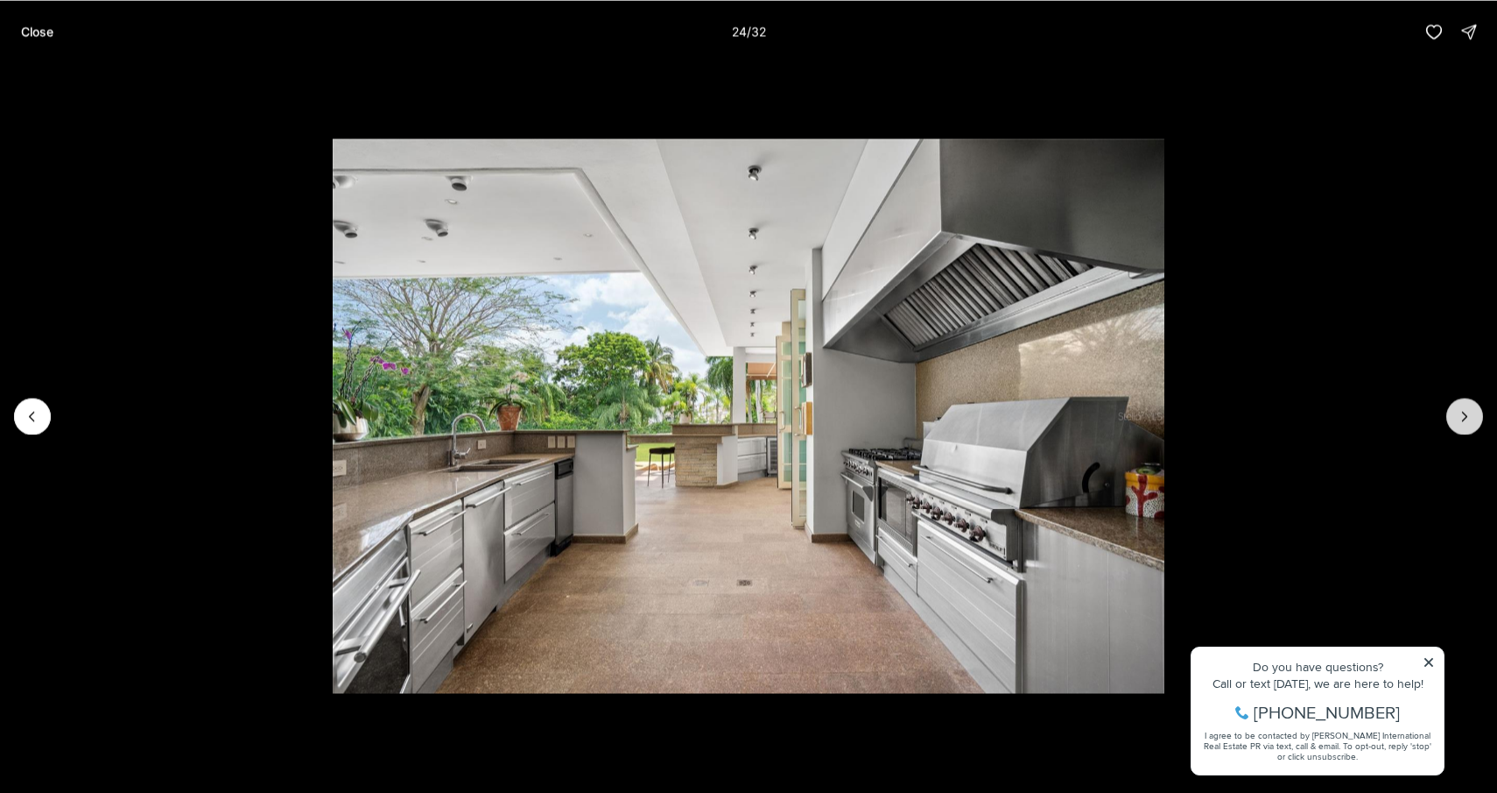
click at [1471, 406] on button "Next slide" at bounding box center [1465, 416] width 37 height 37
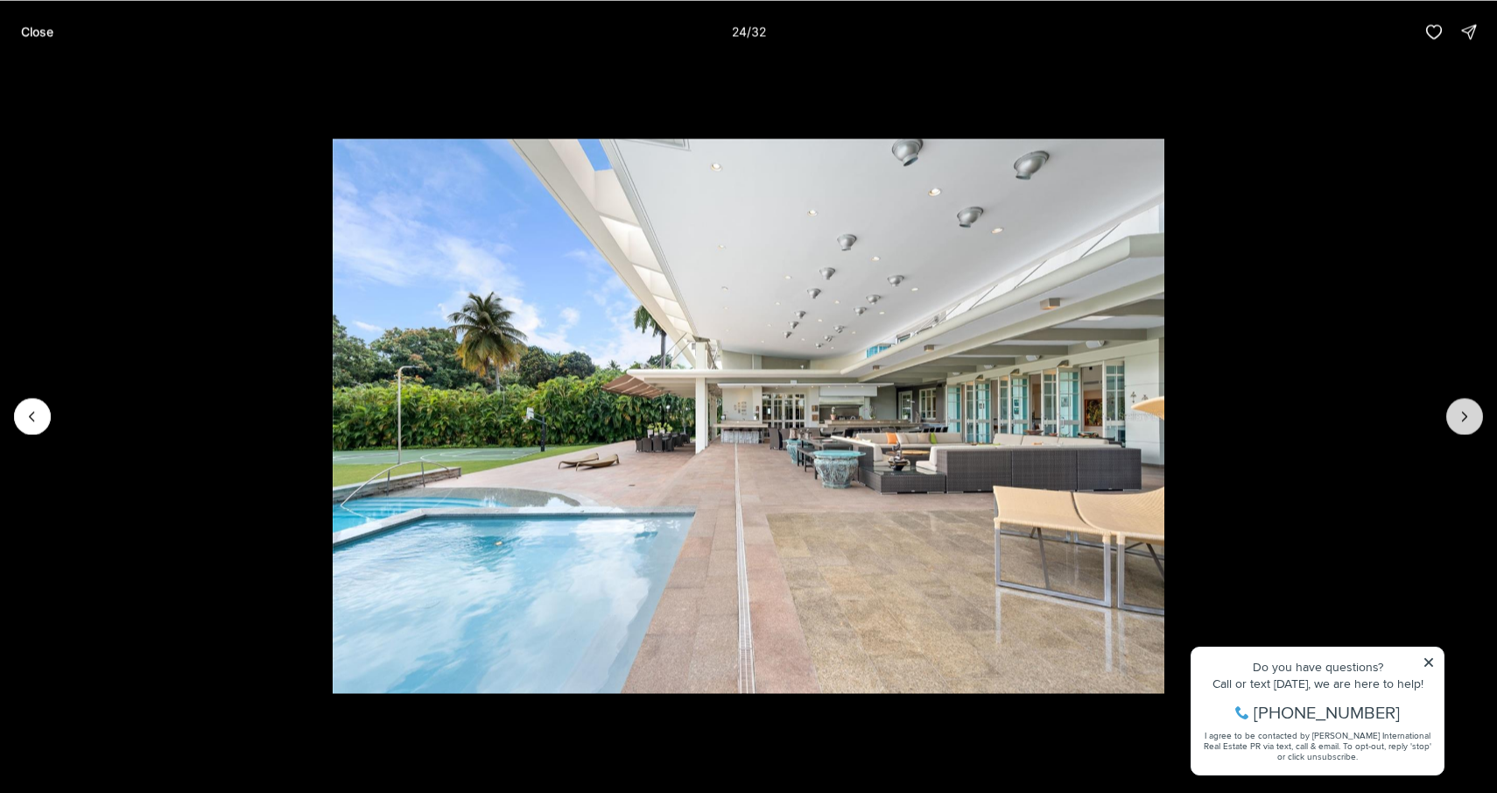
click at [1471, 406] on button "Next slide" at bounding box center [1465, 416] width 37 height 37
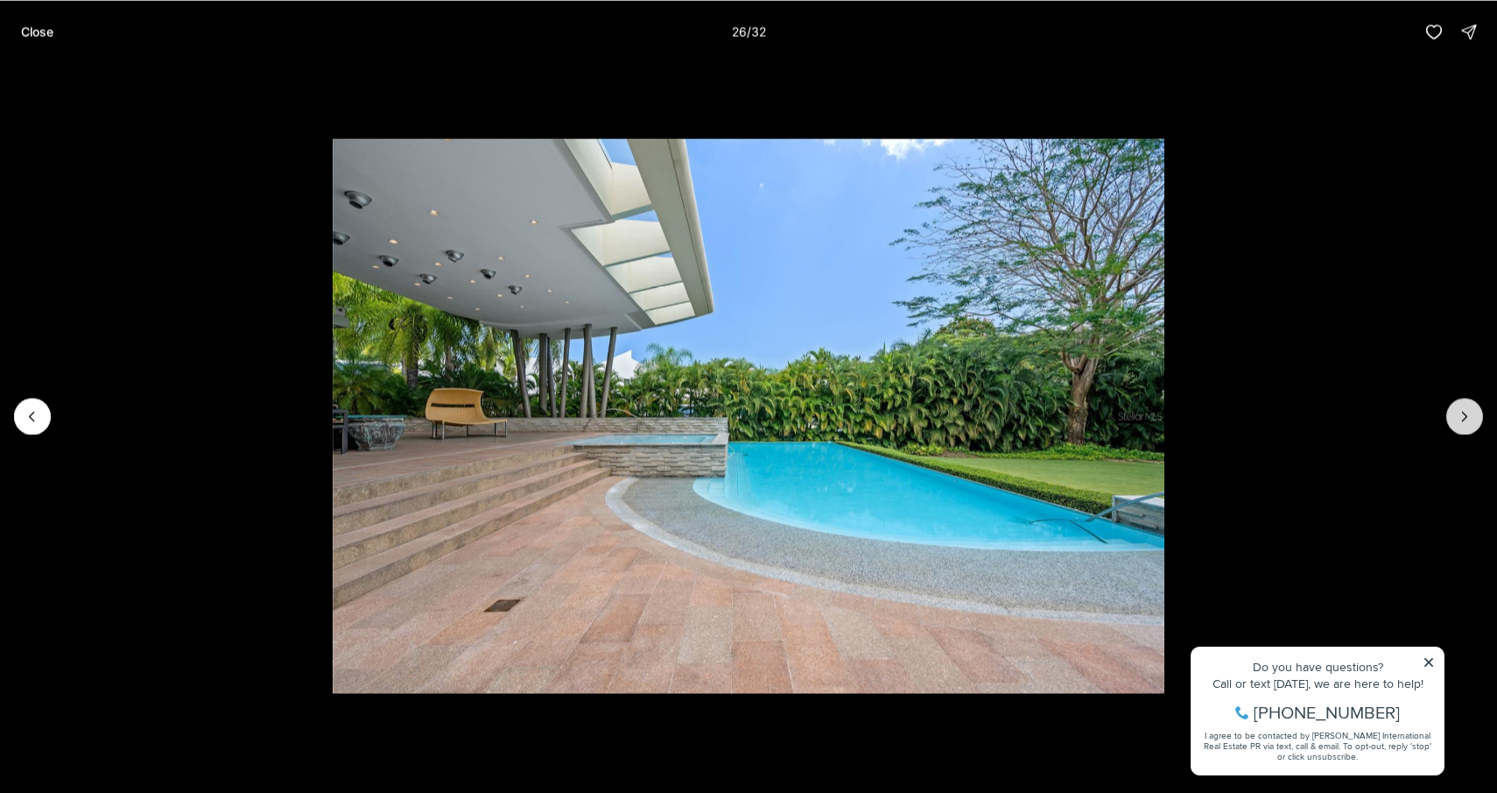
click at [1471, 406] on button "Next slide" at bounding box center [1465, 416] width 37 height 37
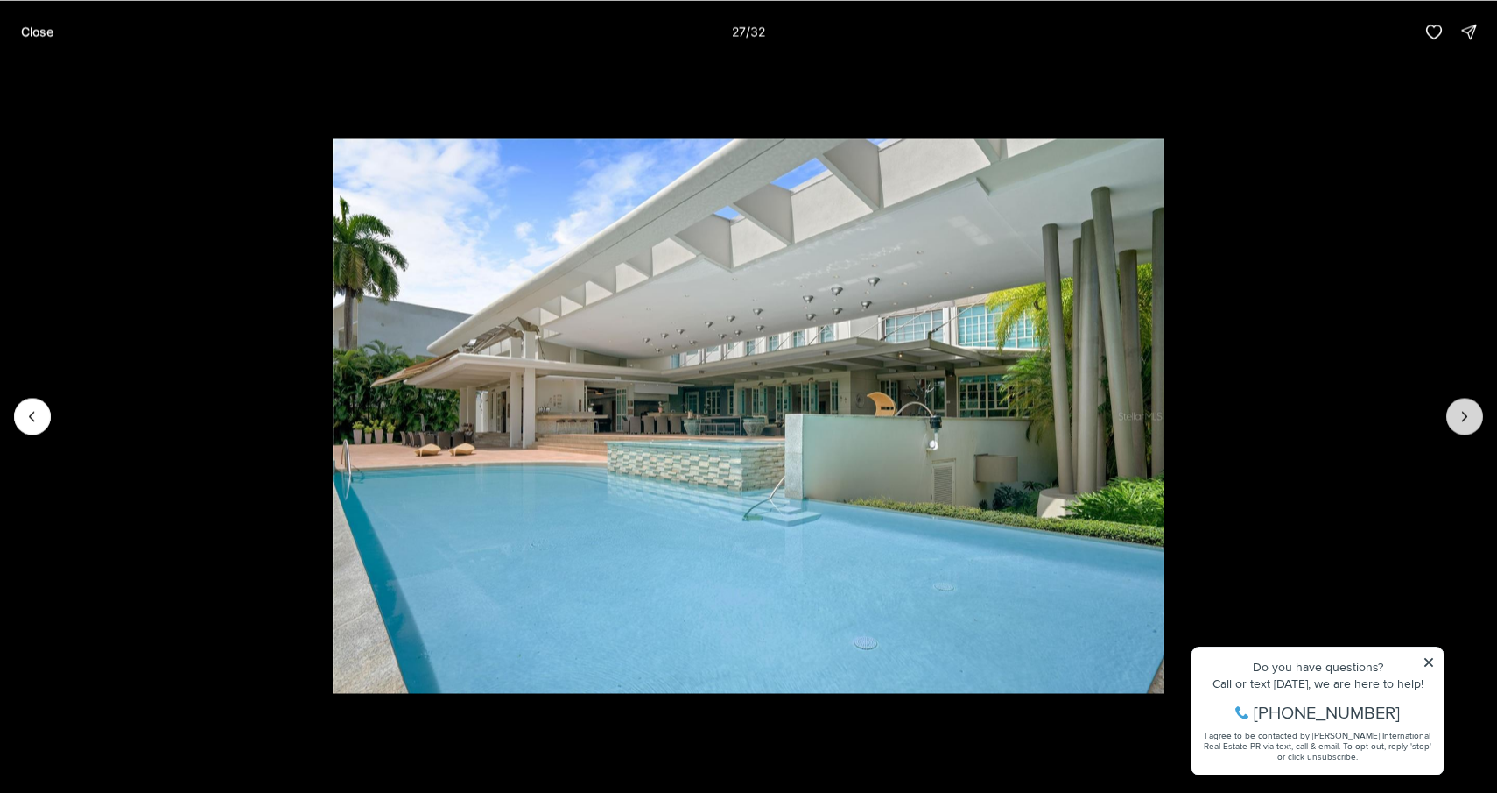
click at [1471, 406] on button "Next slide" at bounding box center [1465, 416] width 37 height 37
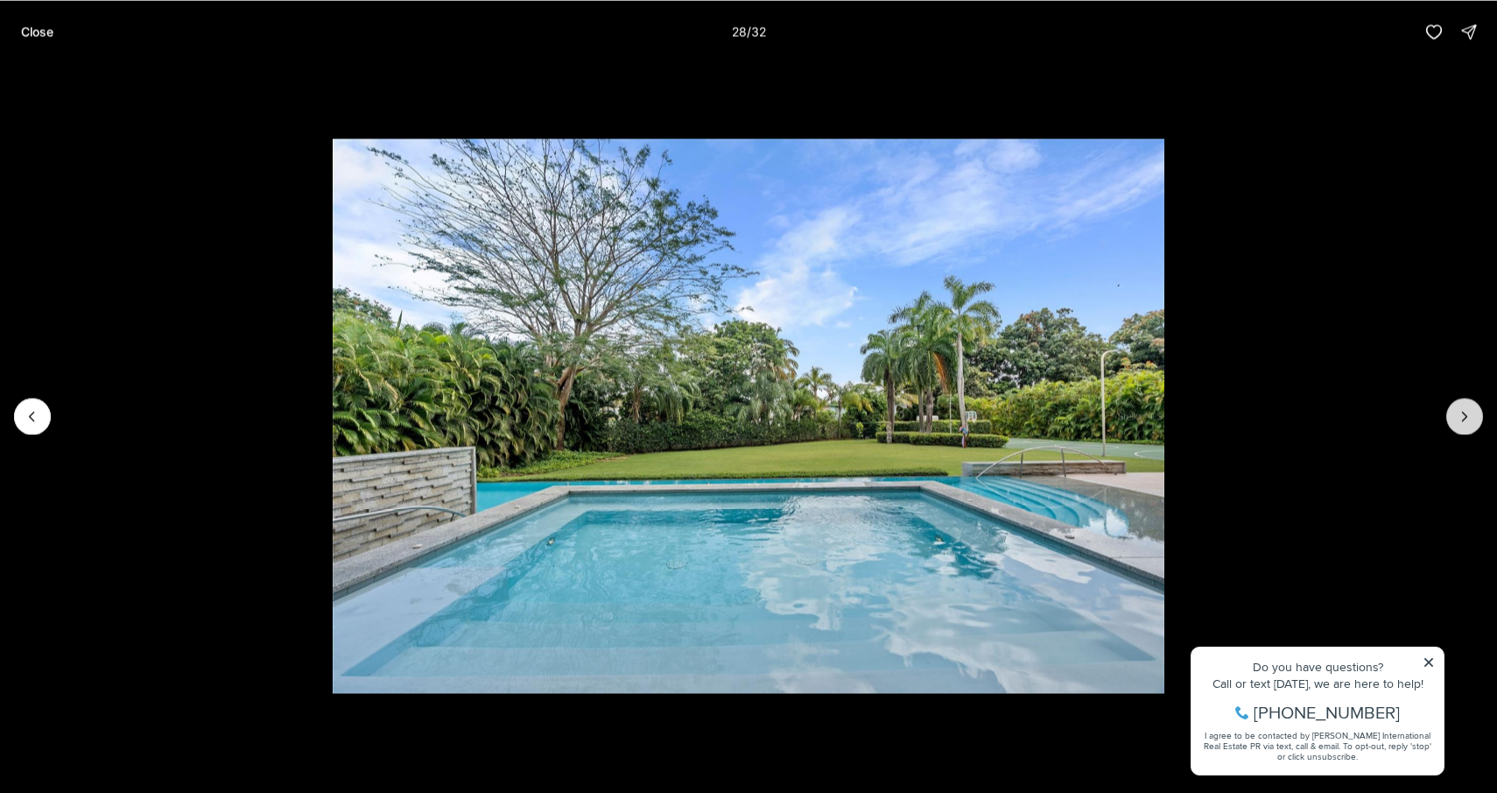
click at [1473, 407] on icon "Next slide" at bounding box center [1465, 416] width 18 height 18
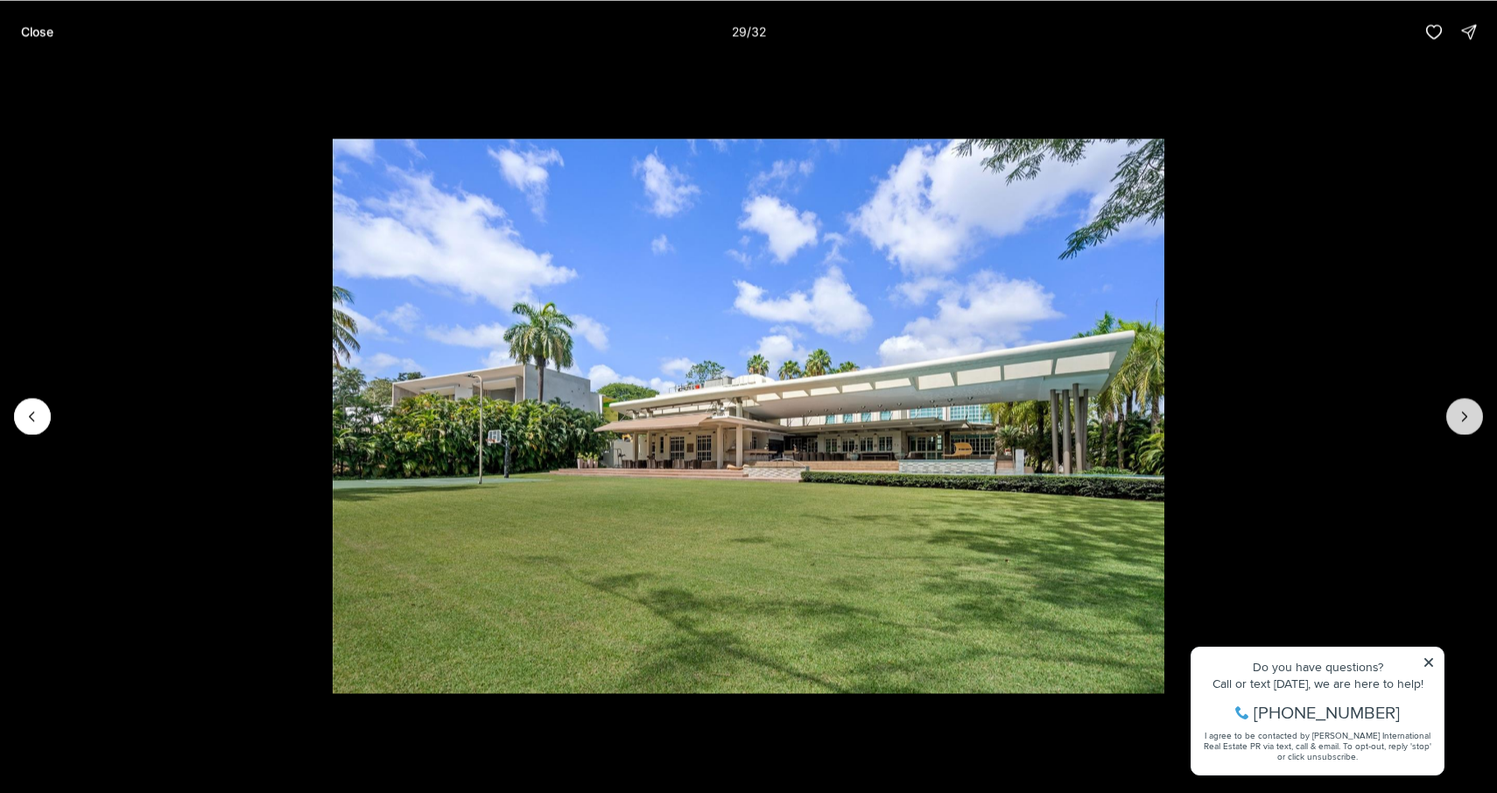
click at [1473, 407] on icon "Next slide" at bounding box center [1465, 416] width 18 height 18
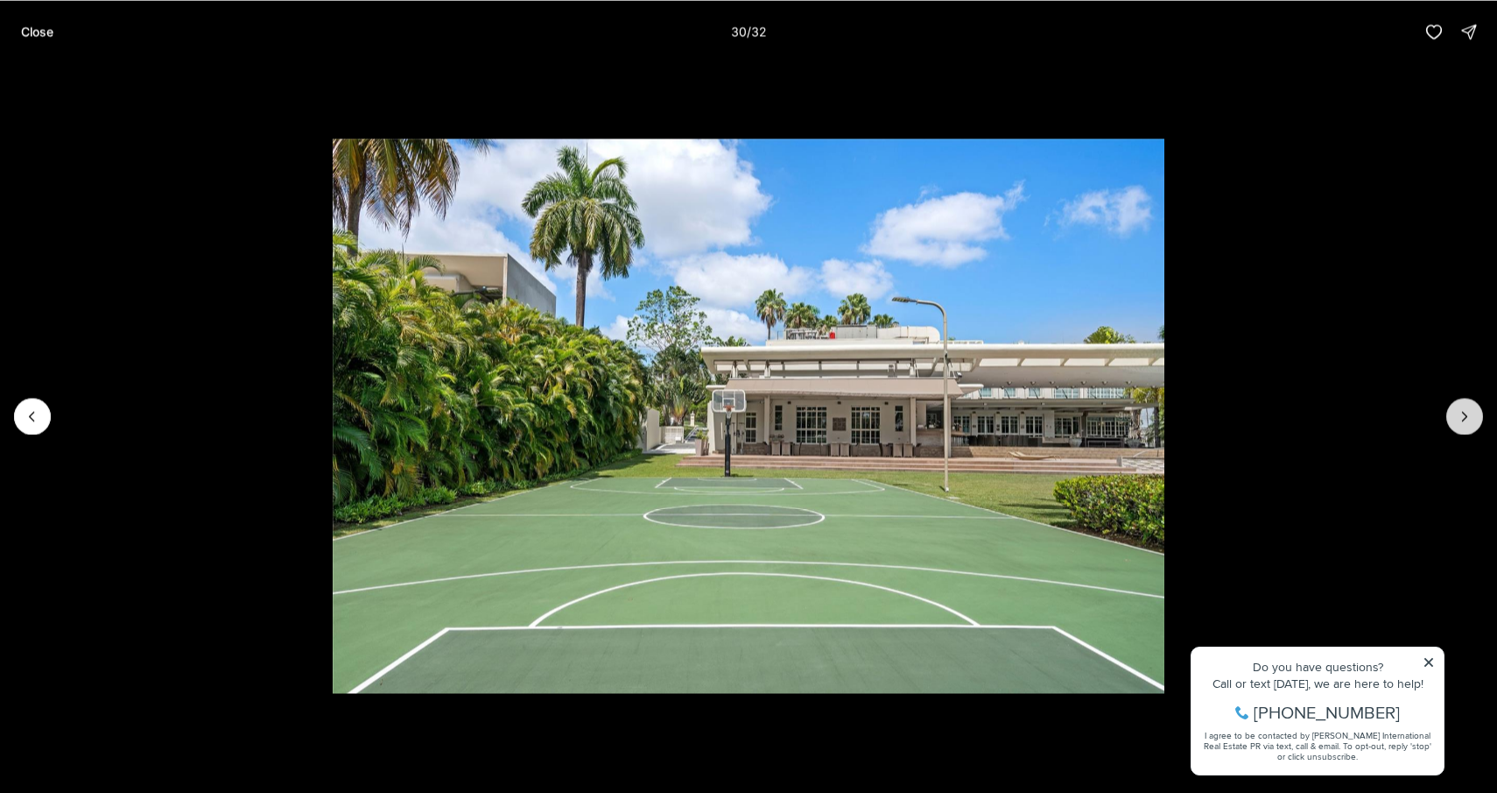
click at [1473, 408] on icon "Next slide" at bounding box center [1465, 416] width 18 height 18
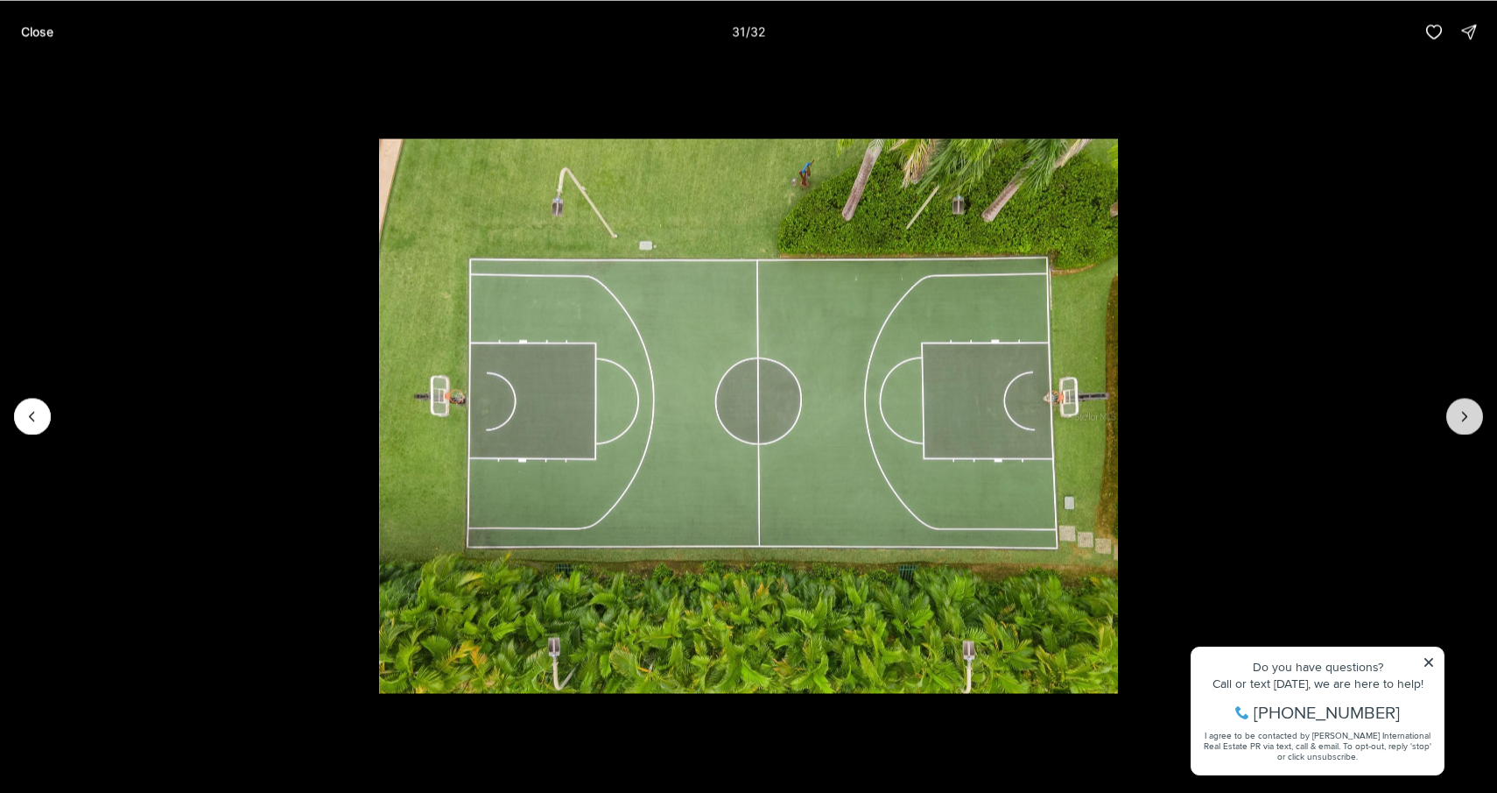
click at [1473, 409] on icon "Next slide" at bounding box center [1465, 416] width 18 height 18
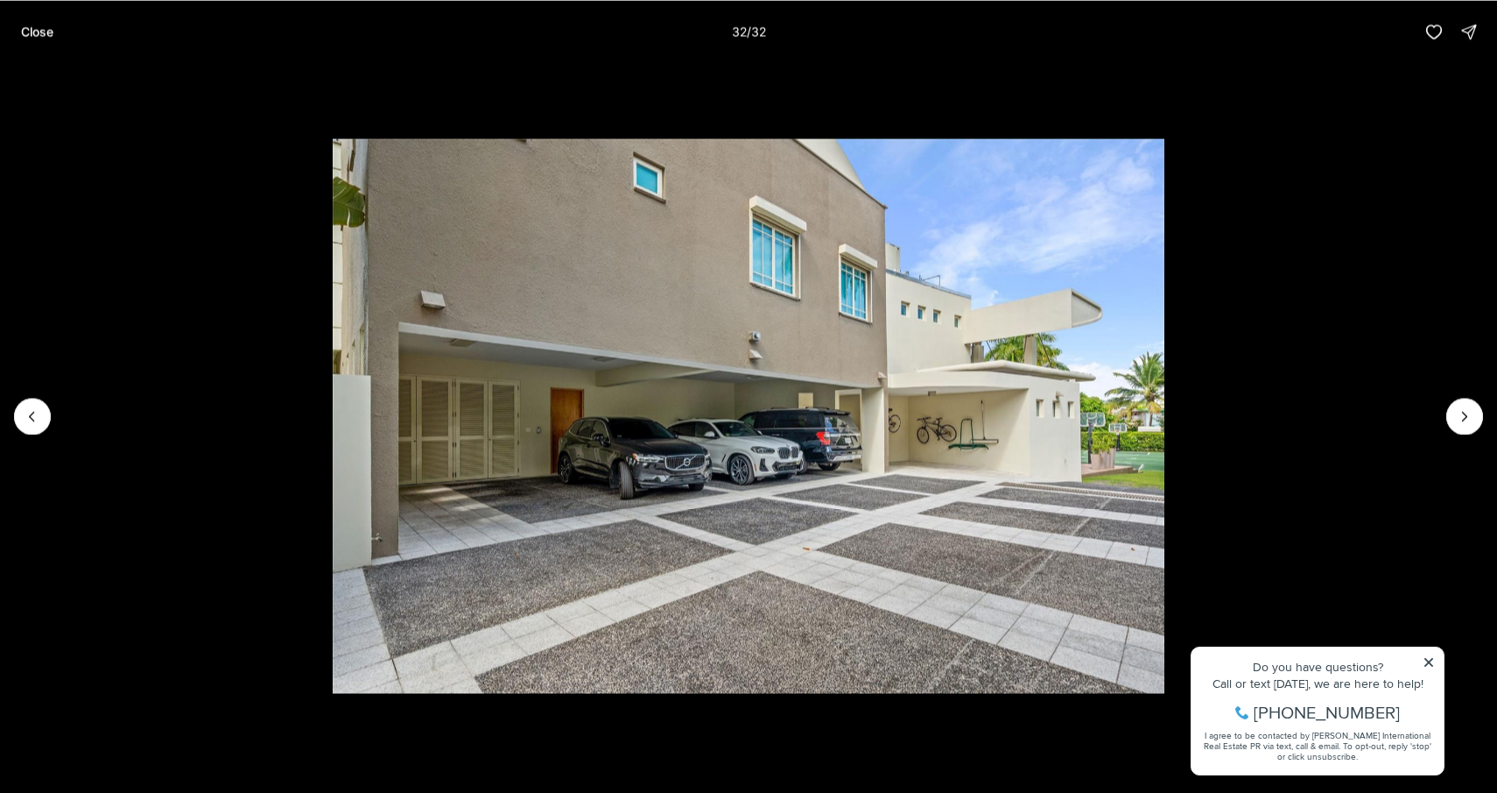
click at [1473, 409] on div at bounding box center [1465, 416] width 37 height 37
click at [33, 29] on p "Close" at bounding box center [37, 32] width 32 height 14
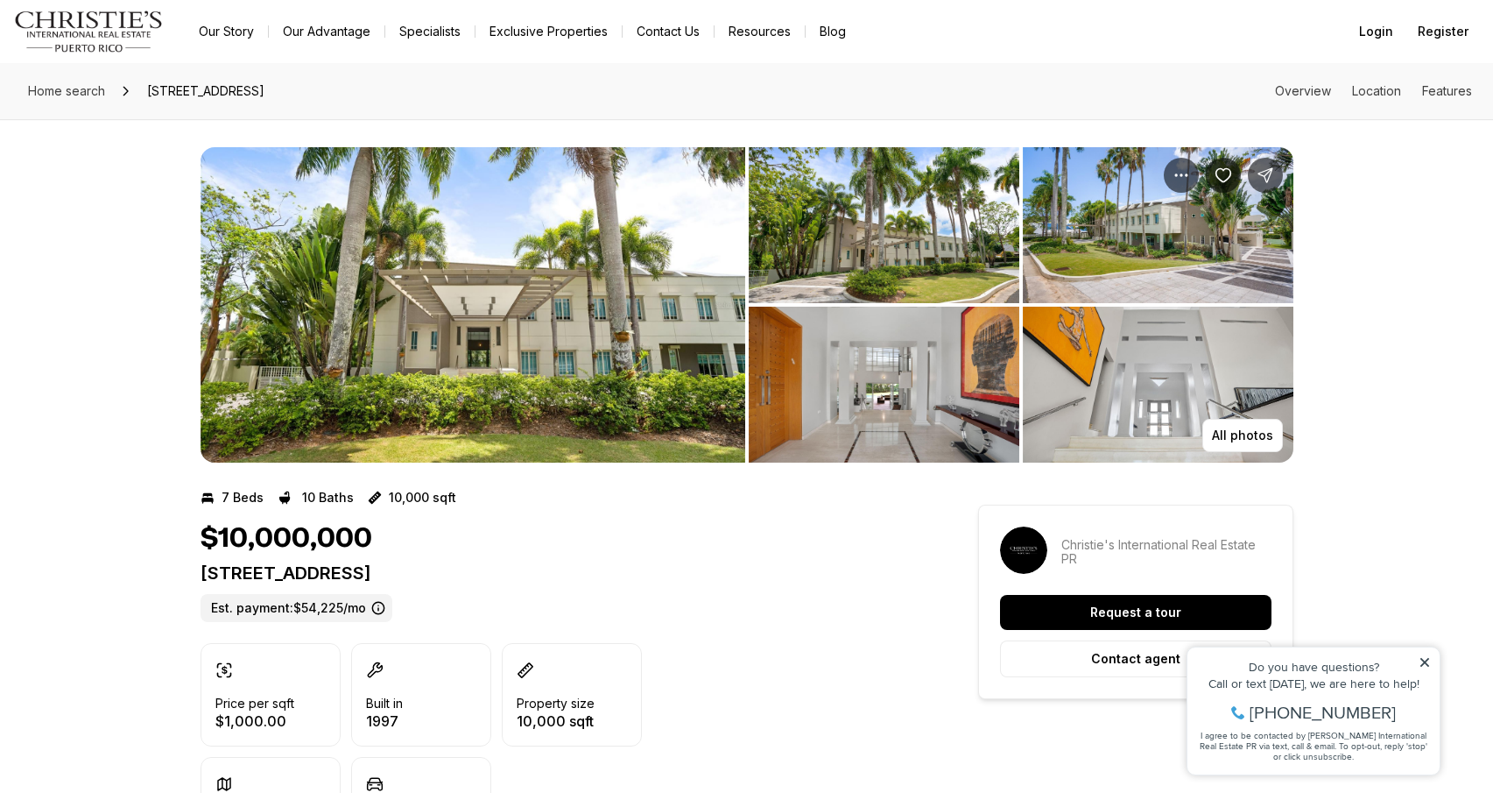
click at [547, 30] on link "Exclusive Properties" at bounding box center [549, 31] width 146 height 25
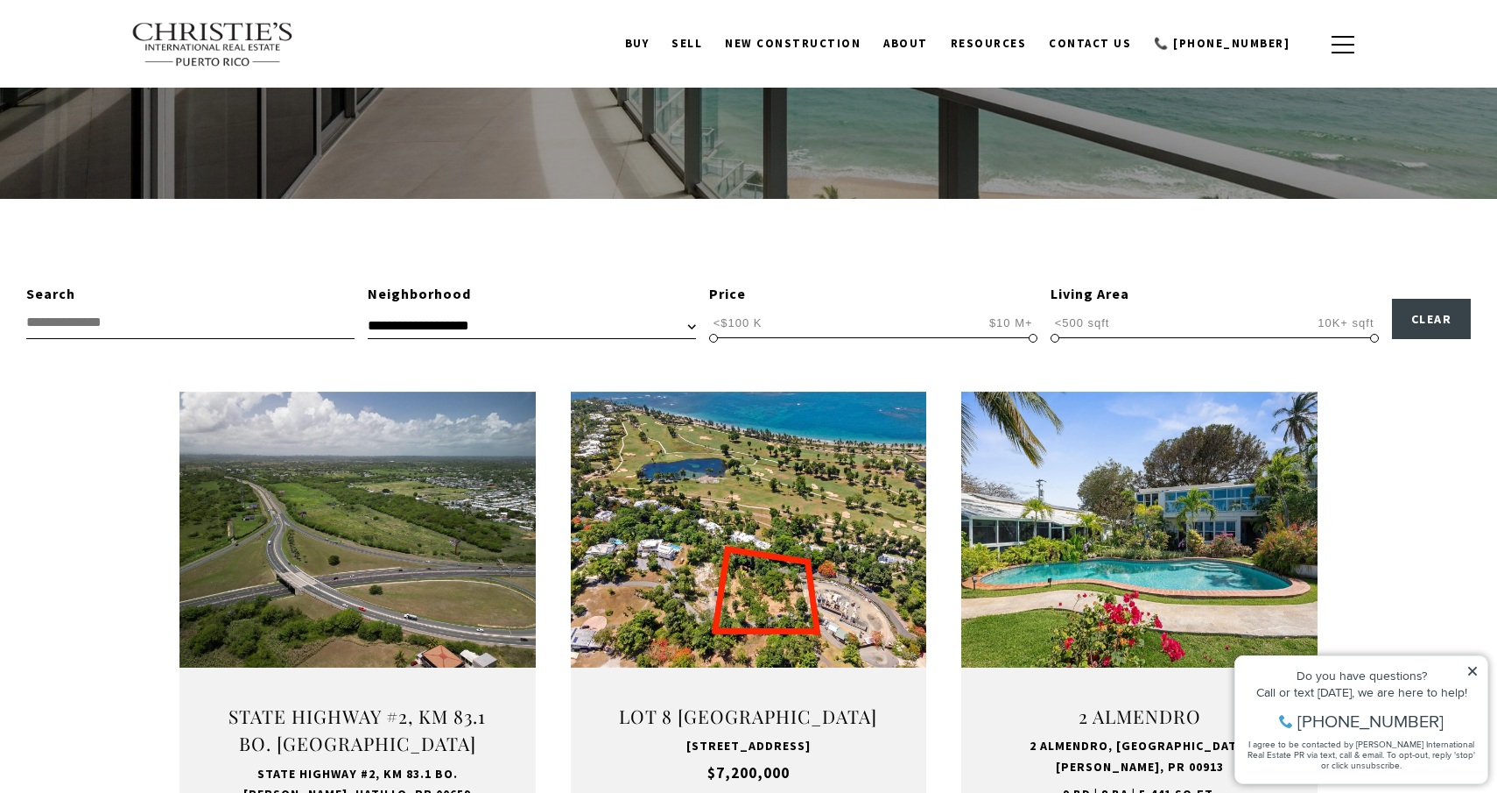
scroll to position [539, 0]
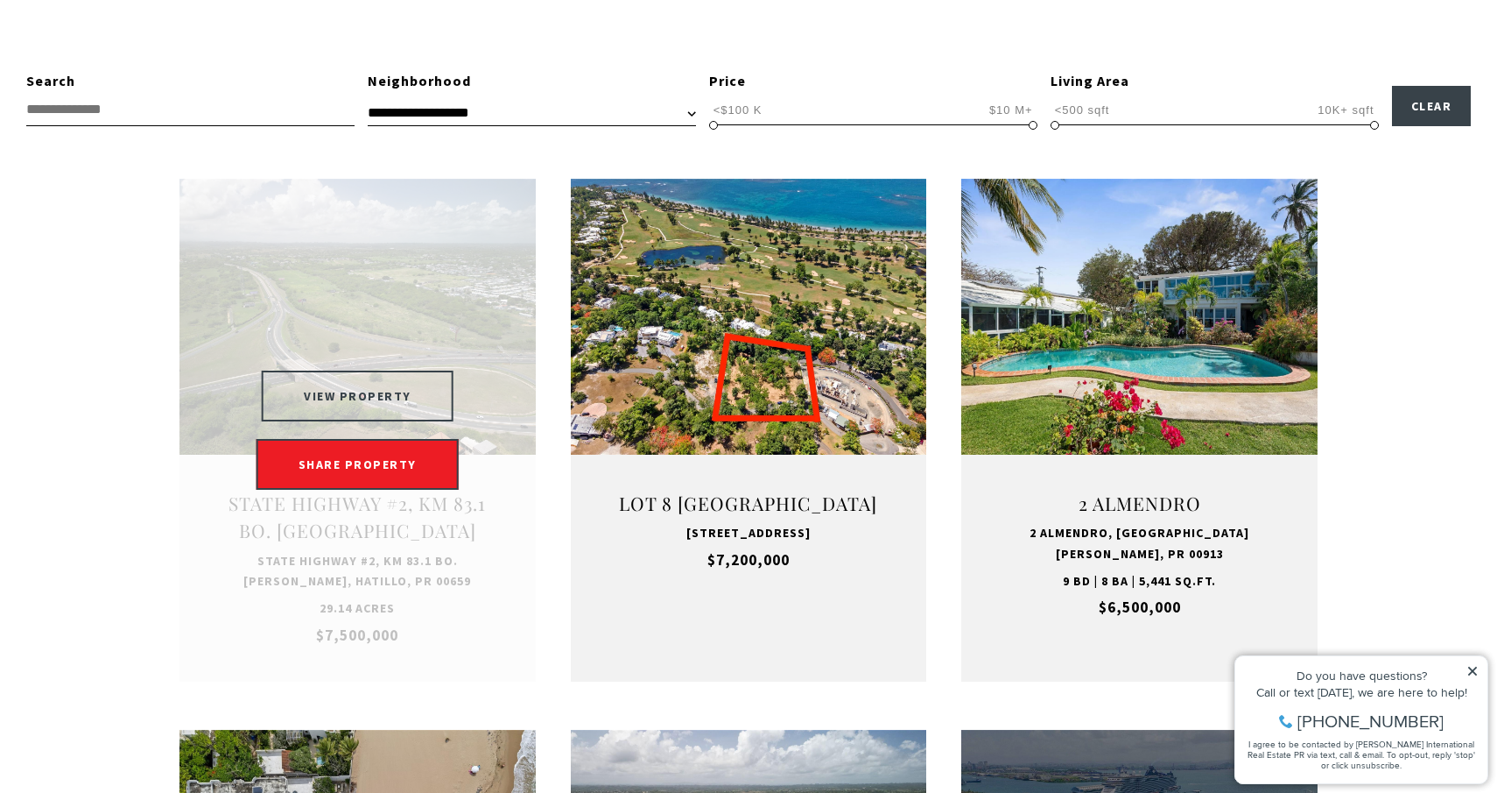
click at [406, 380] on button "VIEW PROPERTY" at bounding box center [358, 395] width 192 height 51
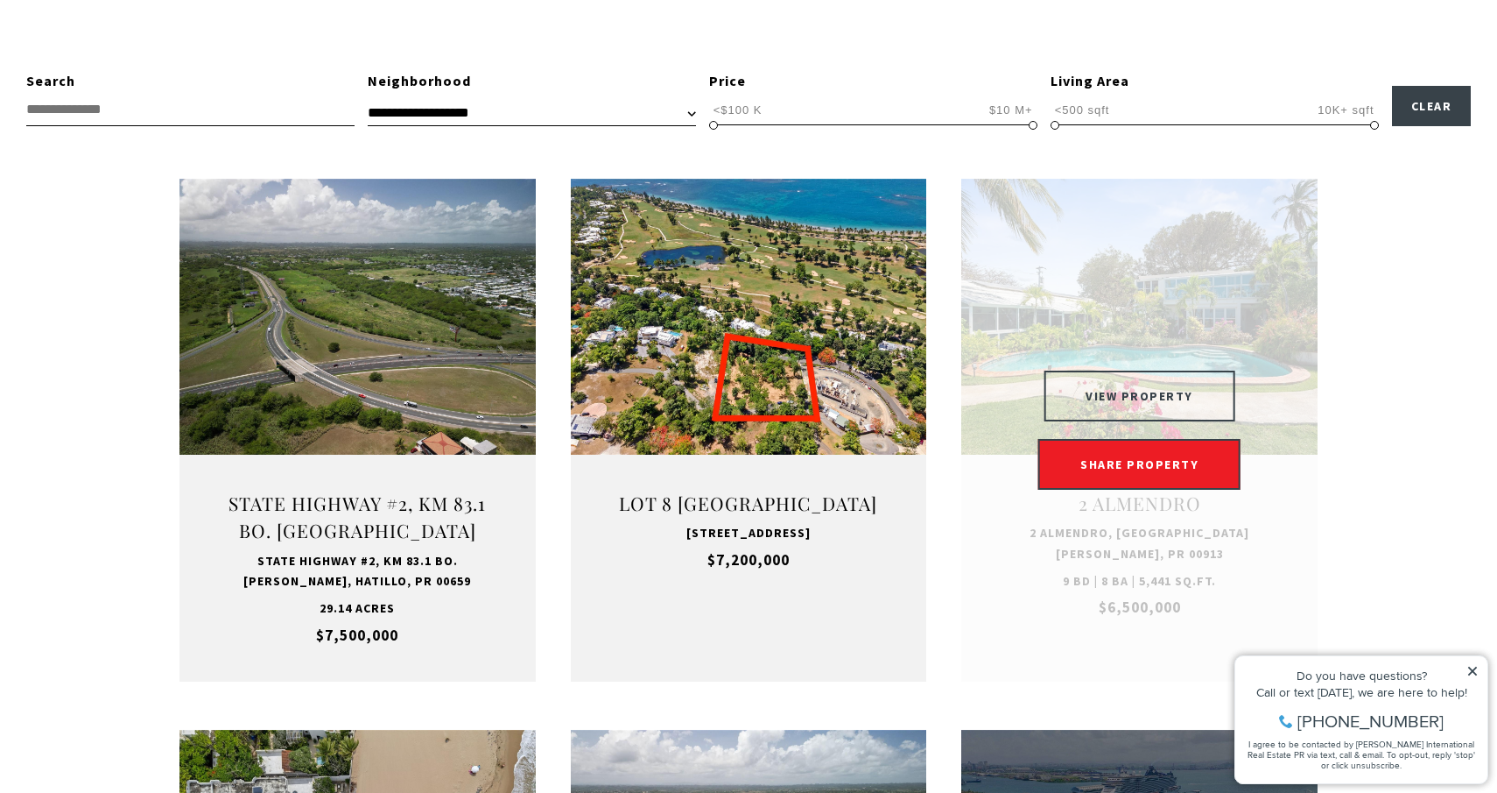
click at [1114, 380] on button "VIEW PROPERTY" at bounding box center [1140, 395] width 192 height 51
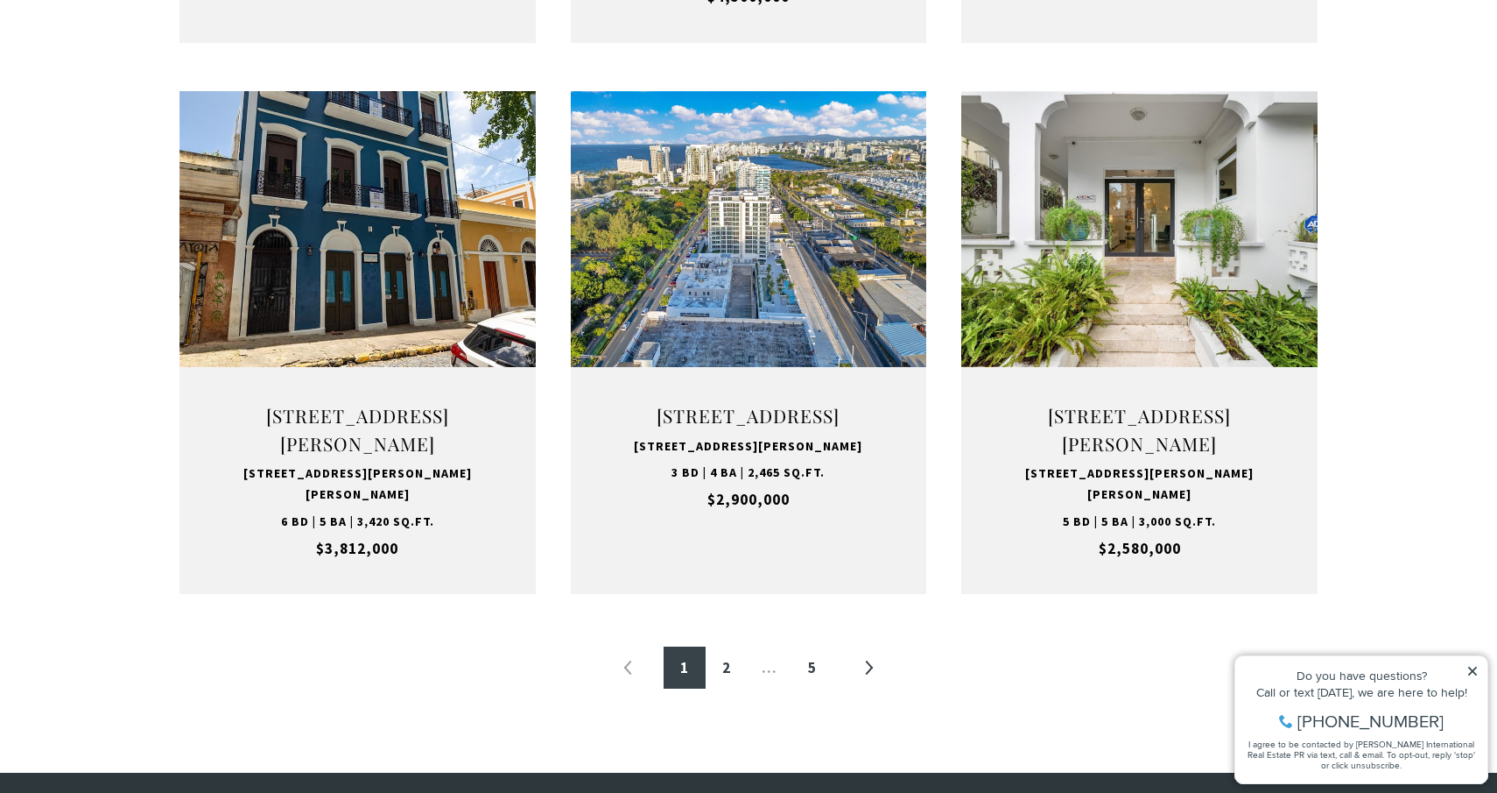
scroll to position [1710, 0]
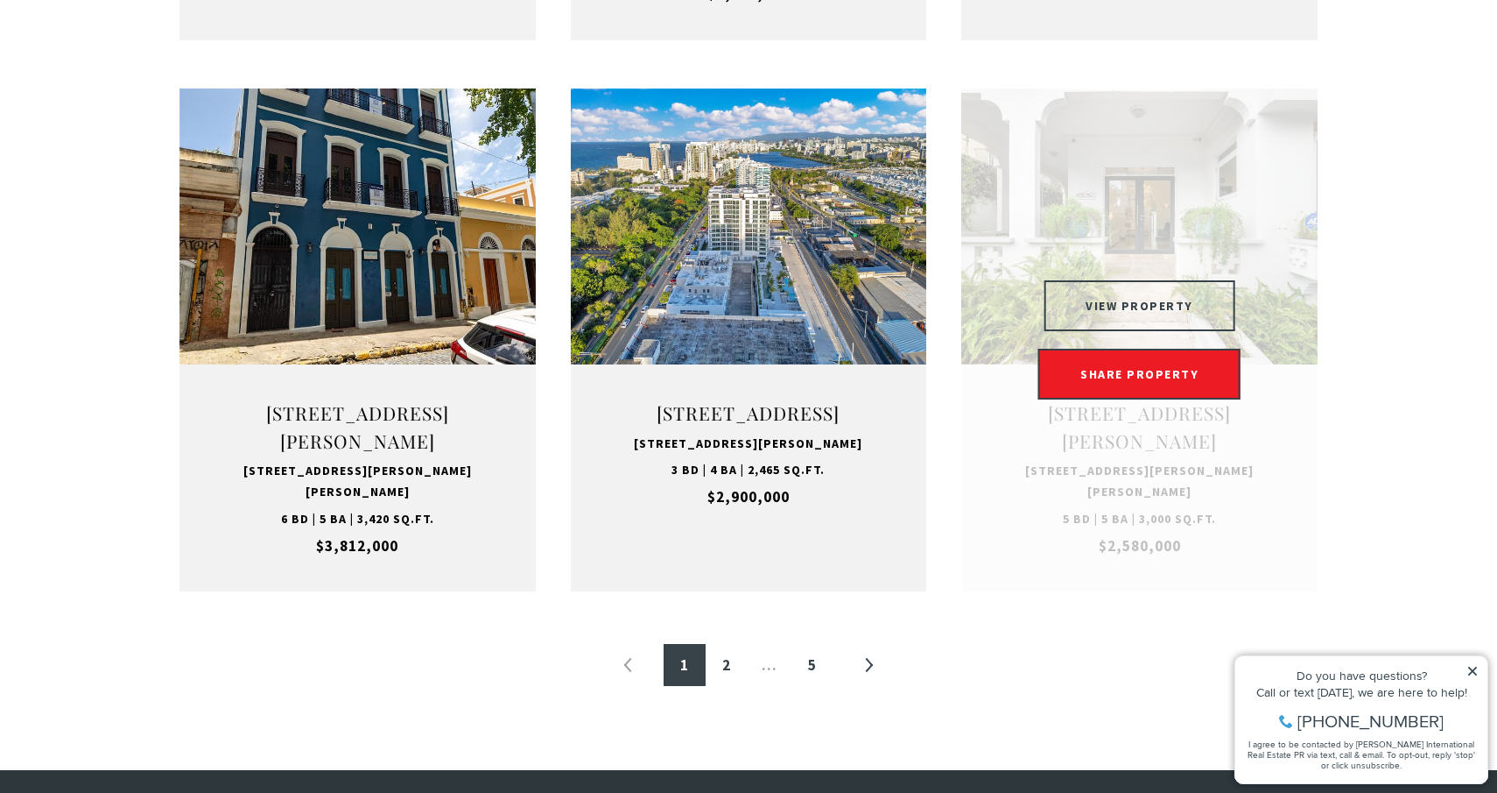
click at [1159, 314] on button "VIEW PROPERTY" at bounding box center [1140, 305] width 192 height 51
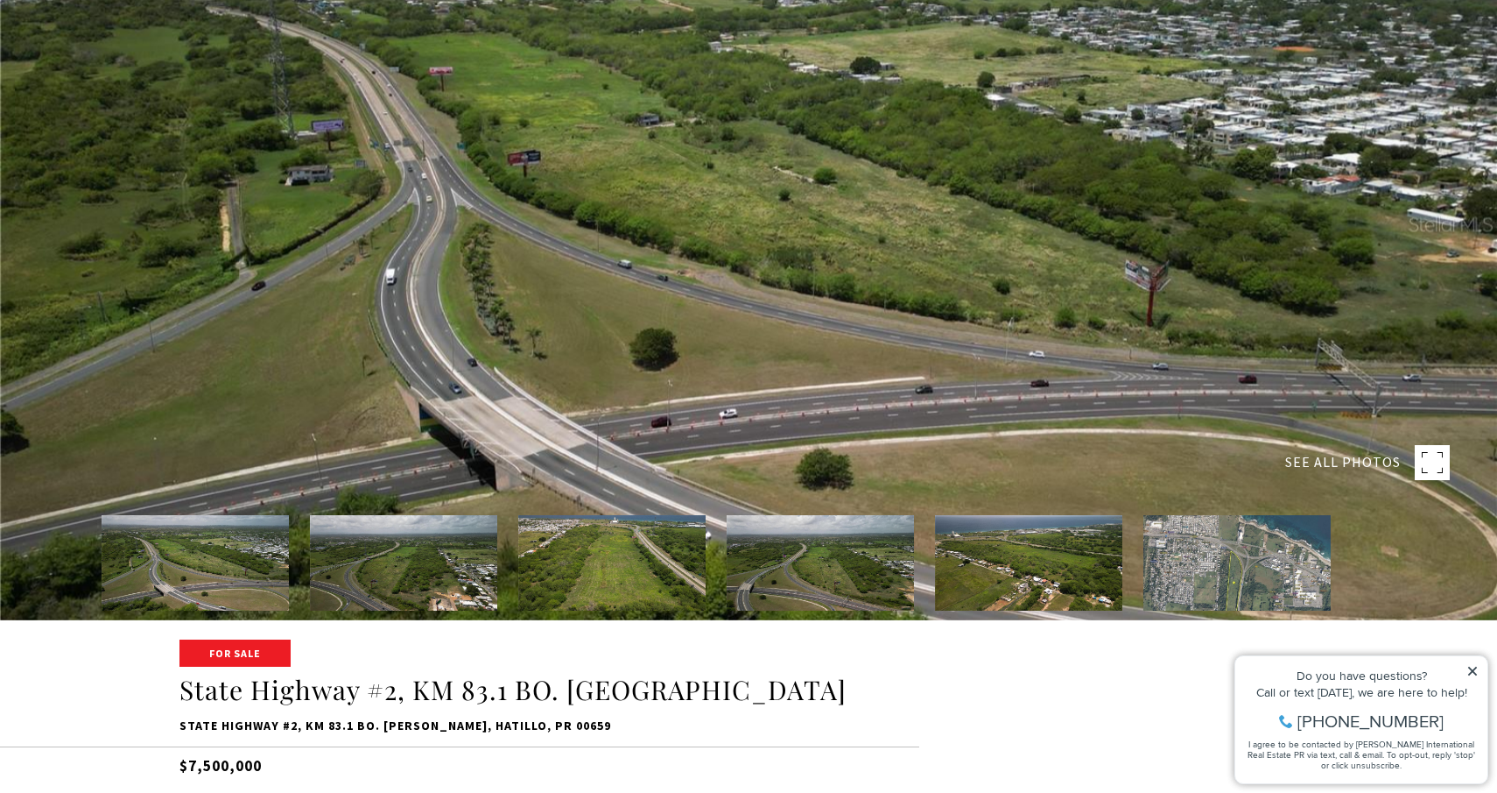
scroll to position [170, 0]
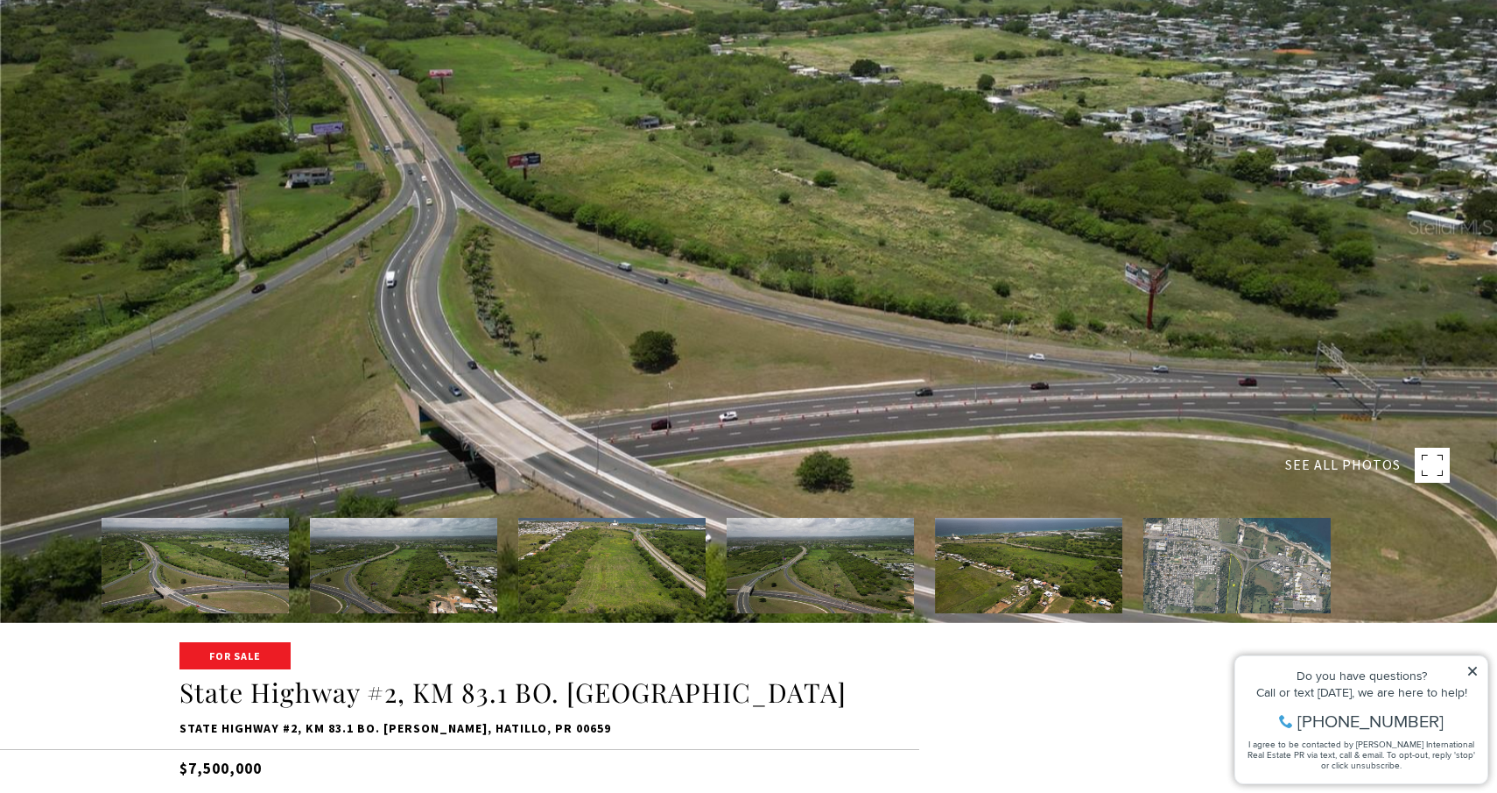
click at [617, 551] on img at bounding box center [611, 565] width 187 height 95
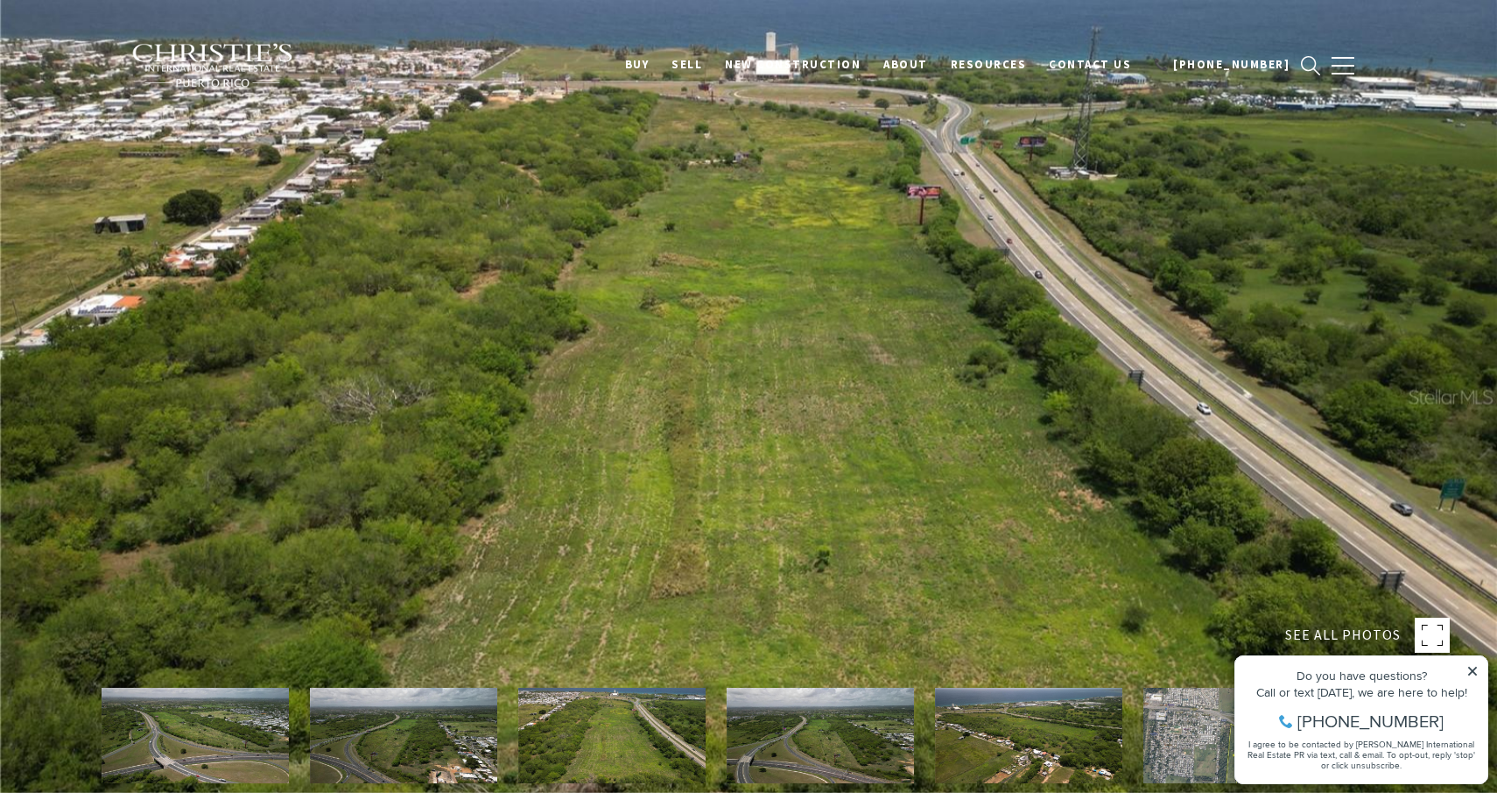
scroll to position [0, 0]
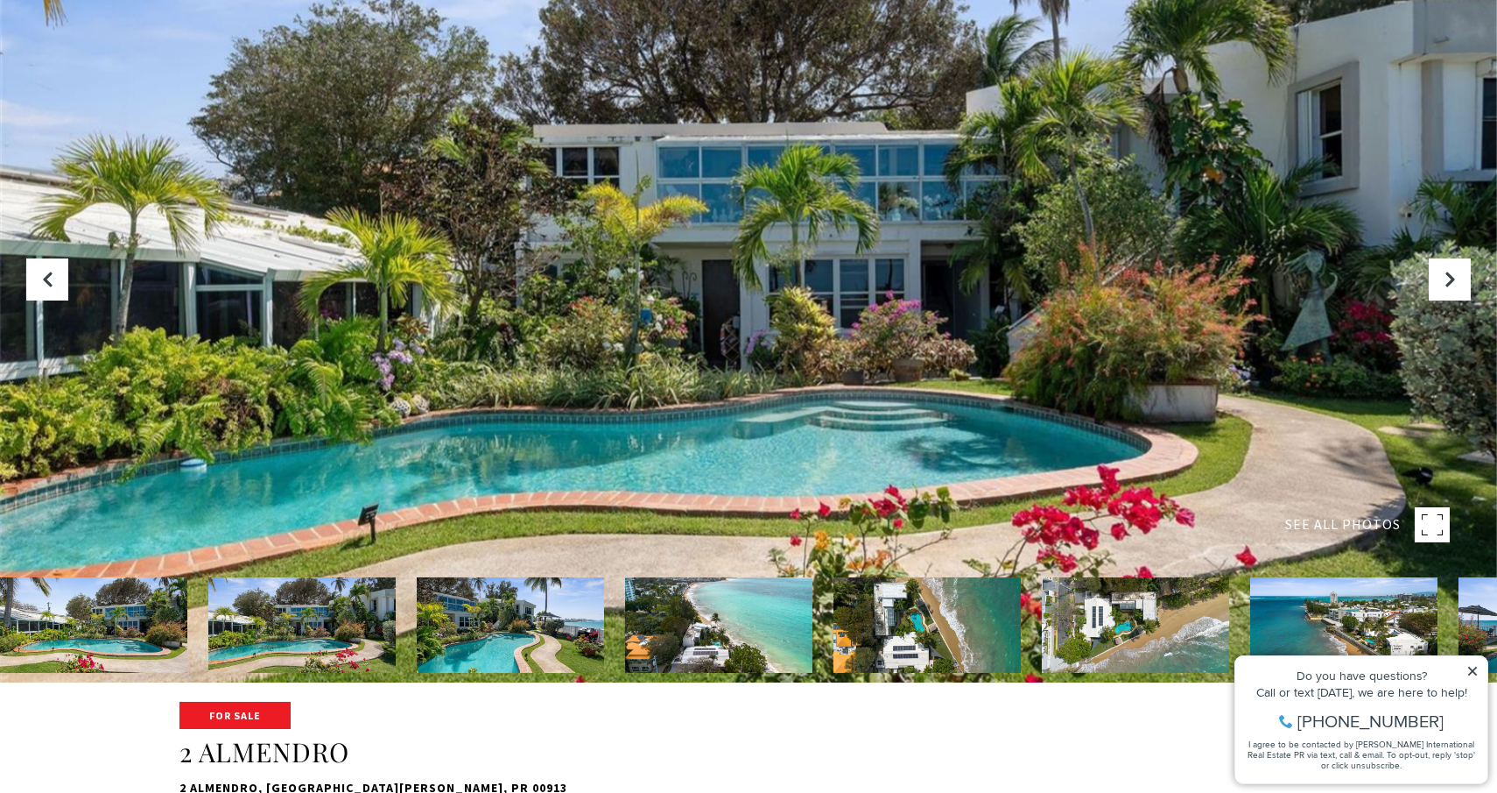
scroll to position [169, 0]
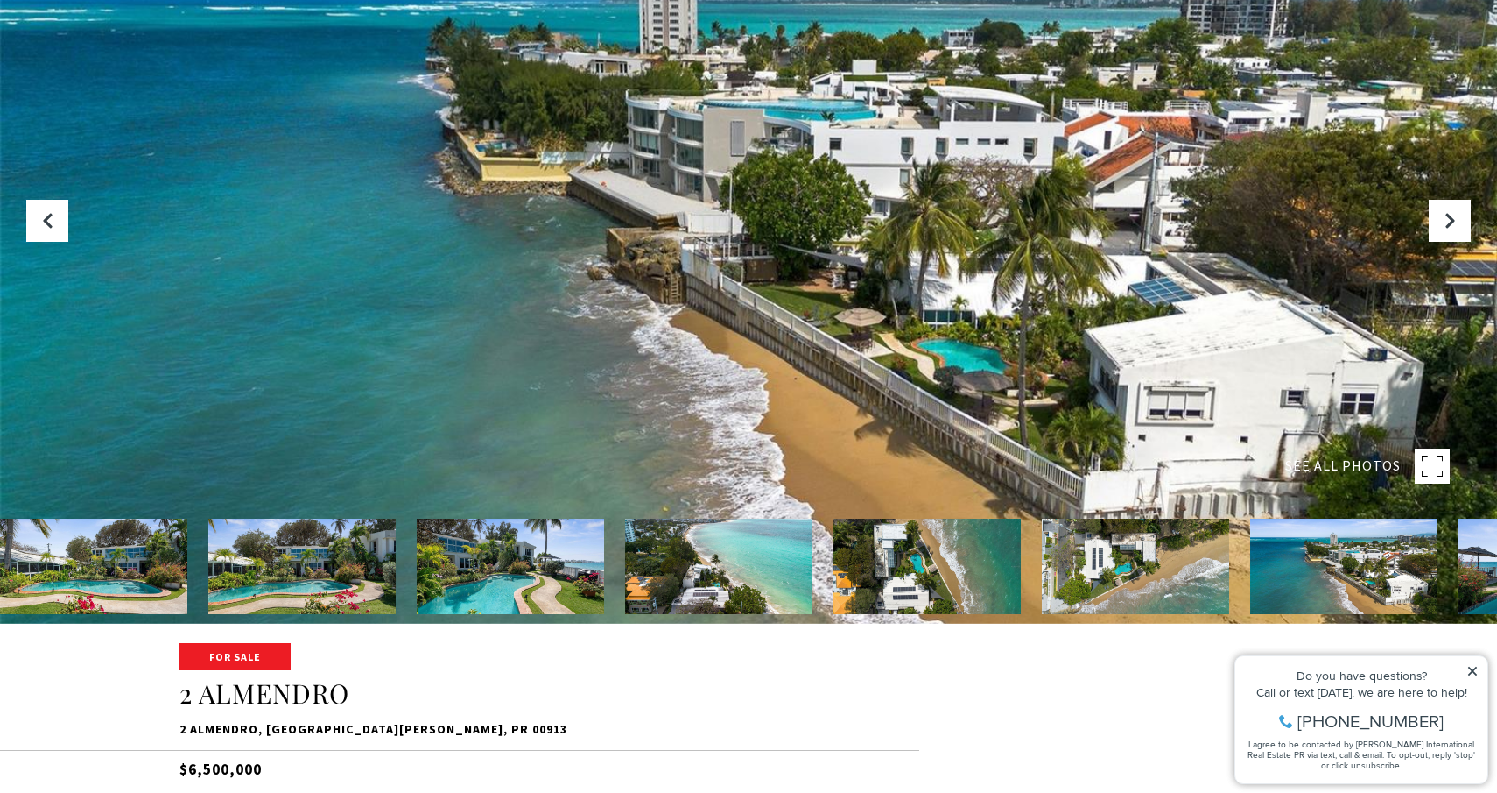
click at [1173, 566] on img at bounding box center [1135, 565] width 187 height 95
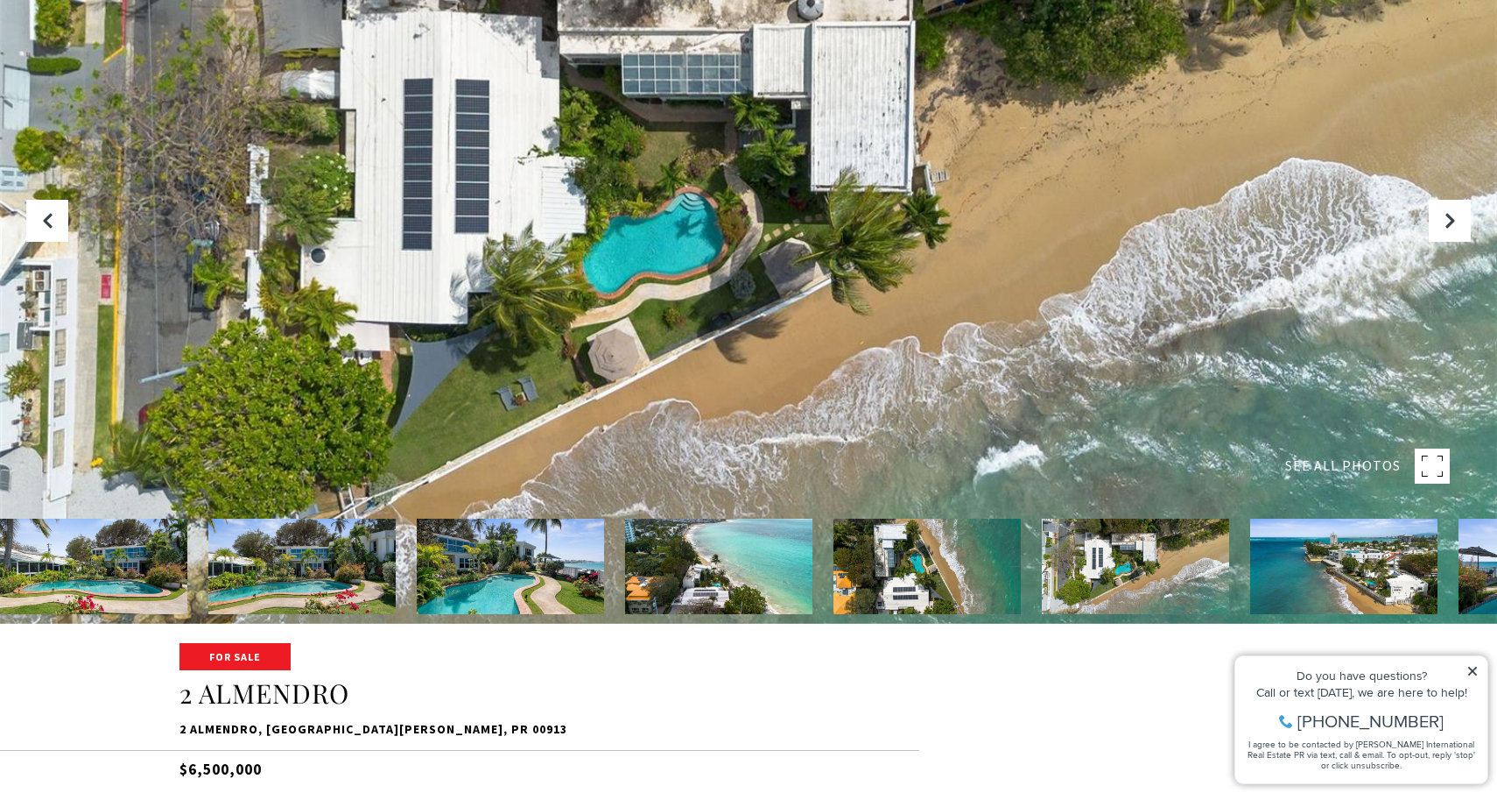
click at [1349, 557] on img at bounding box center [1344, 565] width 187 height 95
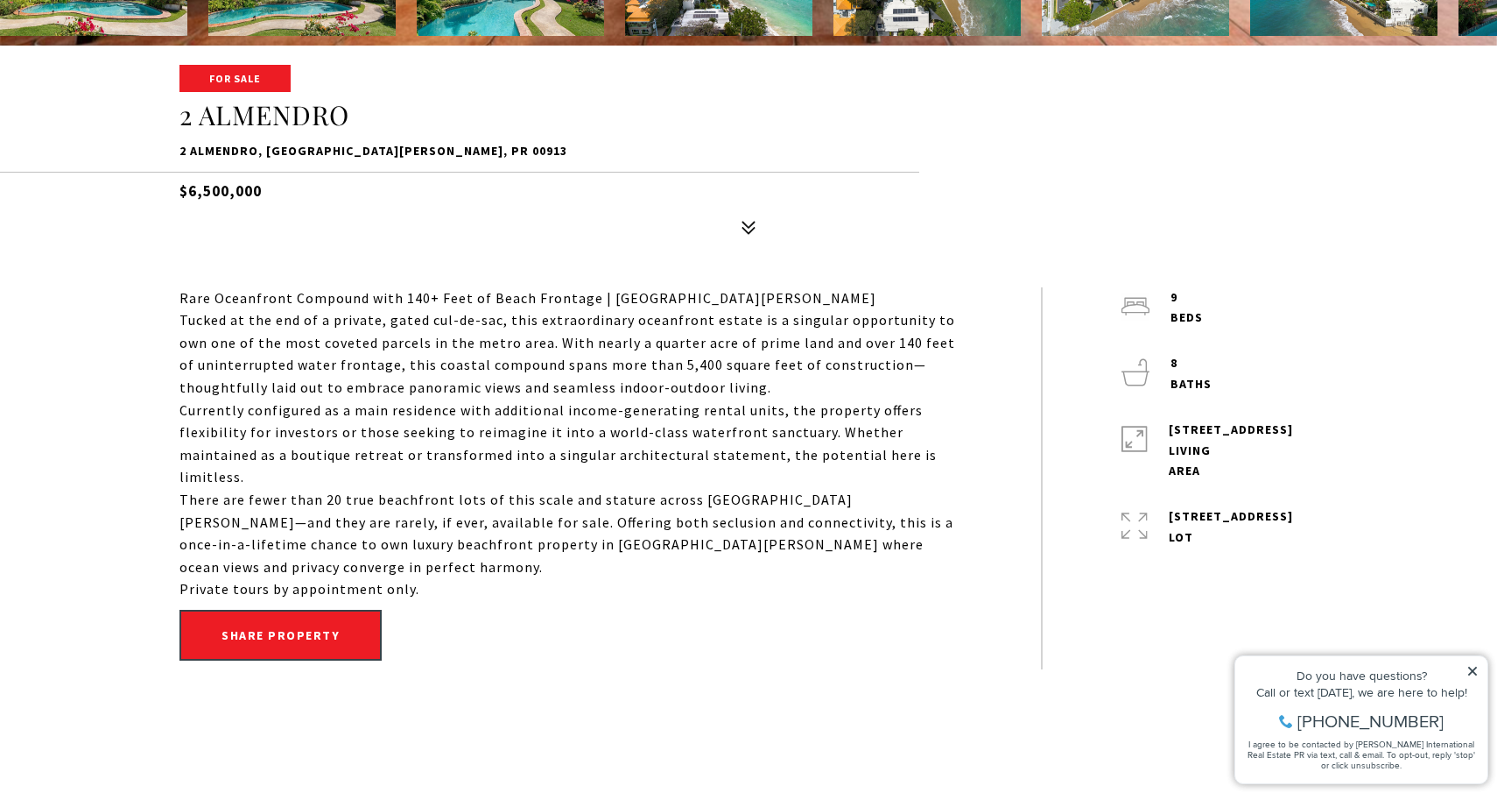
scroll to position [743, 0]
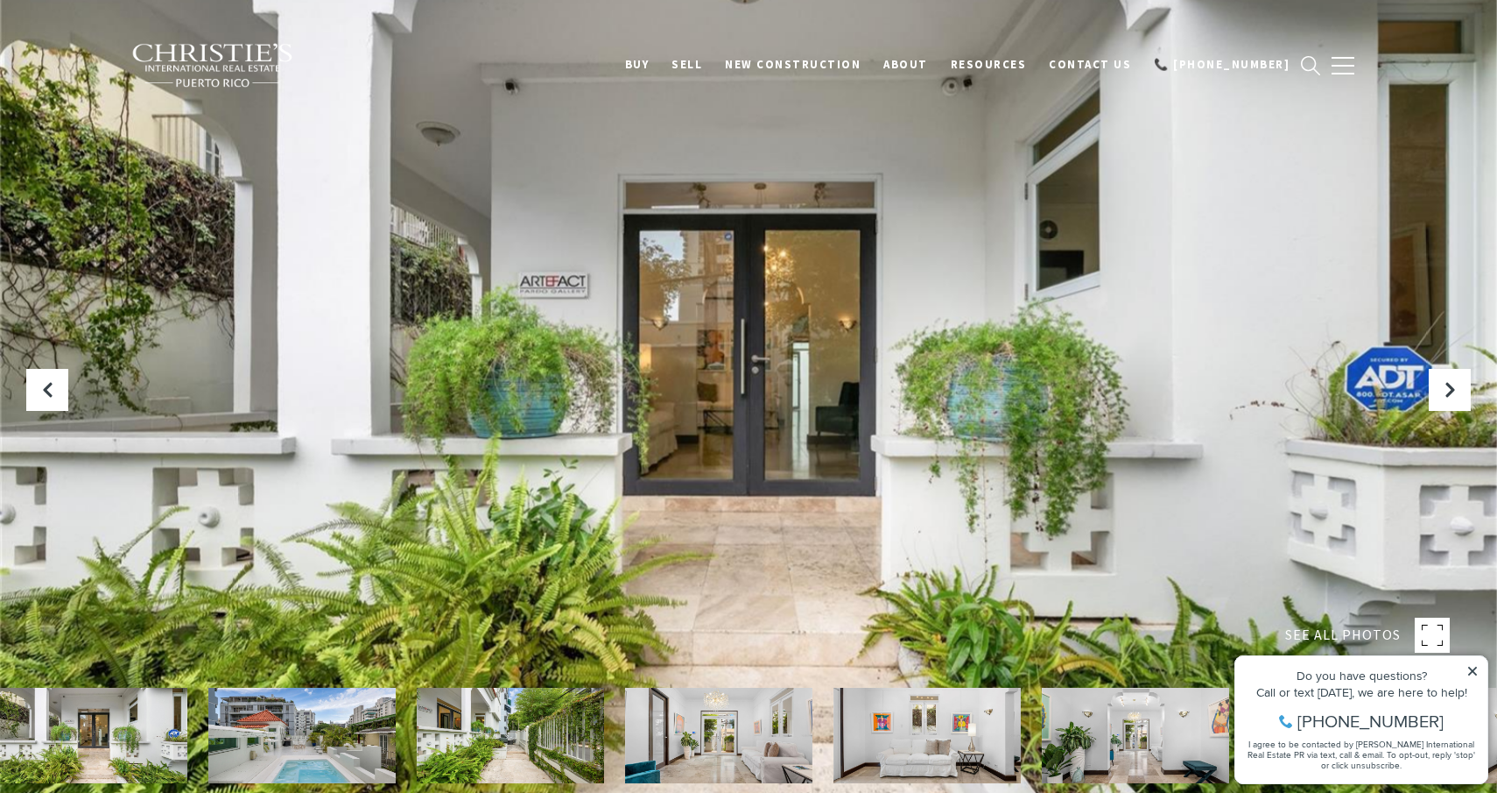
click at [314, 729] on img at bounding box center [301, 734] width 187 height 95
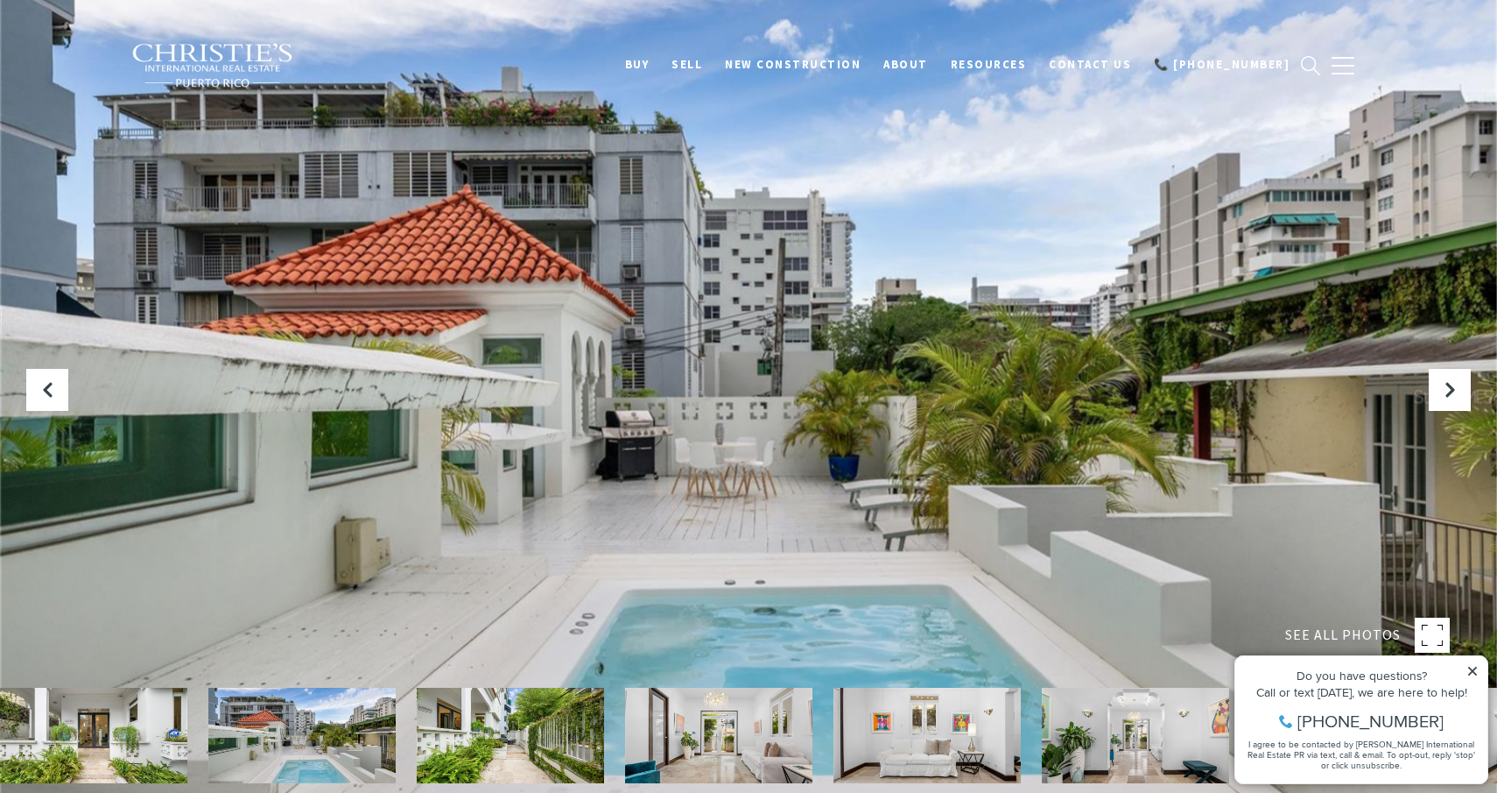
click at [459, 719] on img at bounding box center [510, 734] width 187 height 95
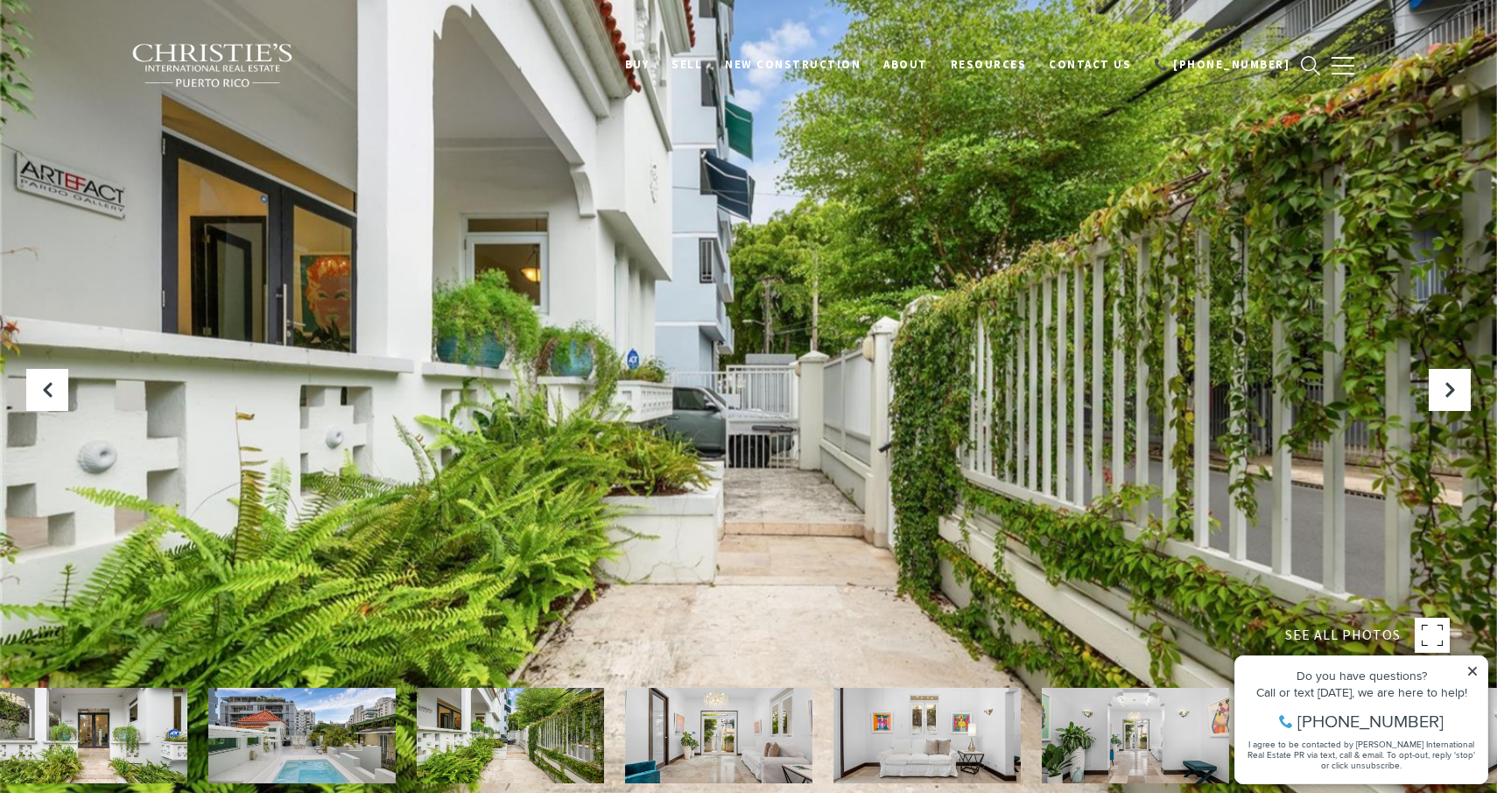
click at [724, 750] on img at bounding box center [718, 734] width 187 height 95
